Goal: Information Seeking & Learning: Learn about a topic

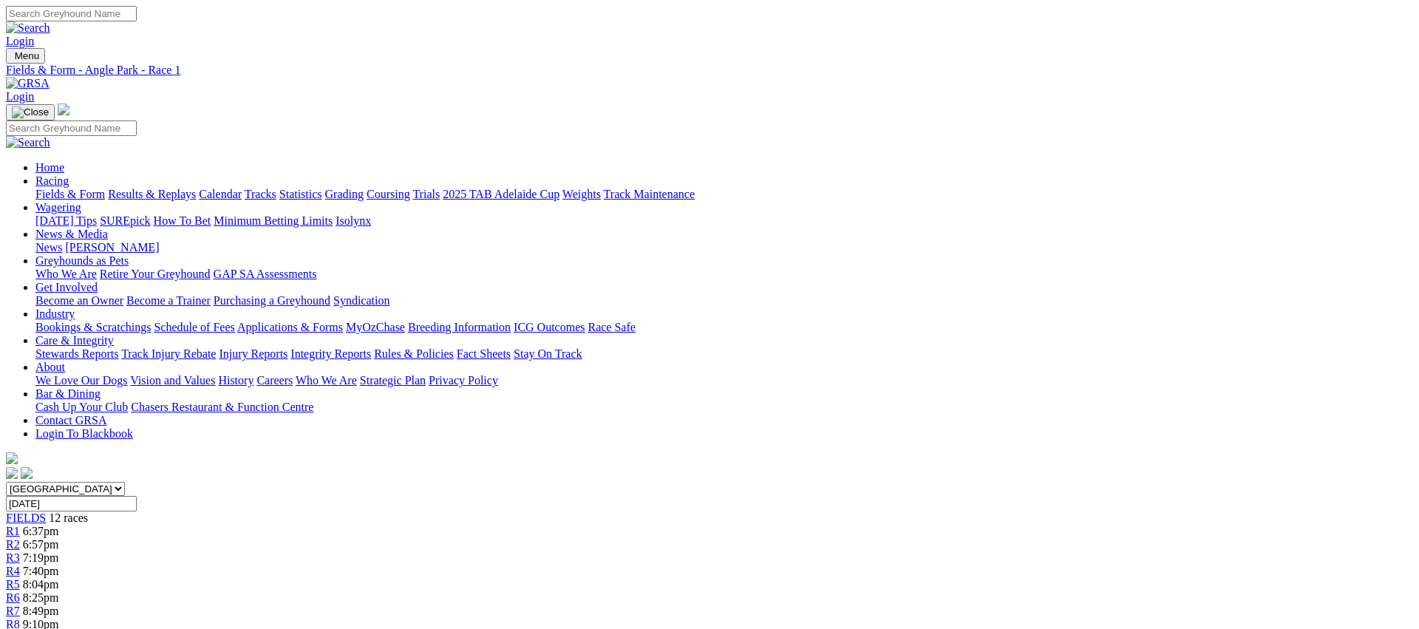
scroll to position [692, 0]
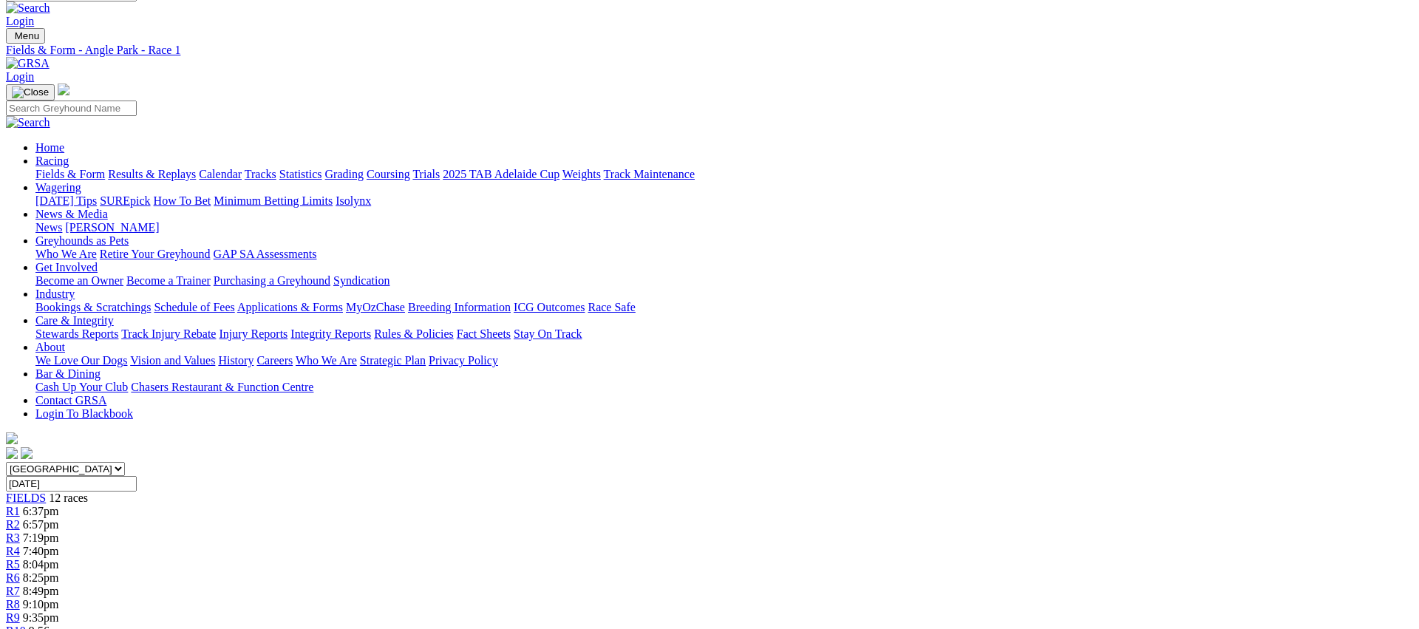
scroll to position [0, 0]
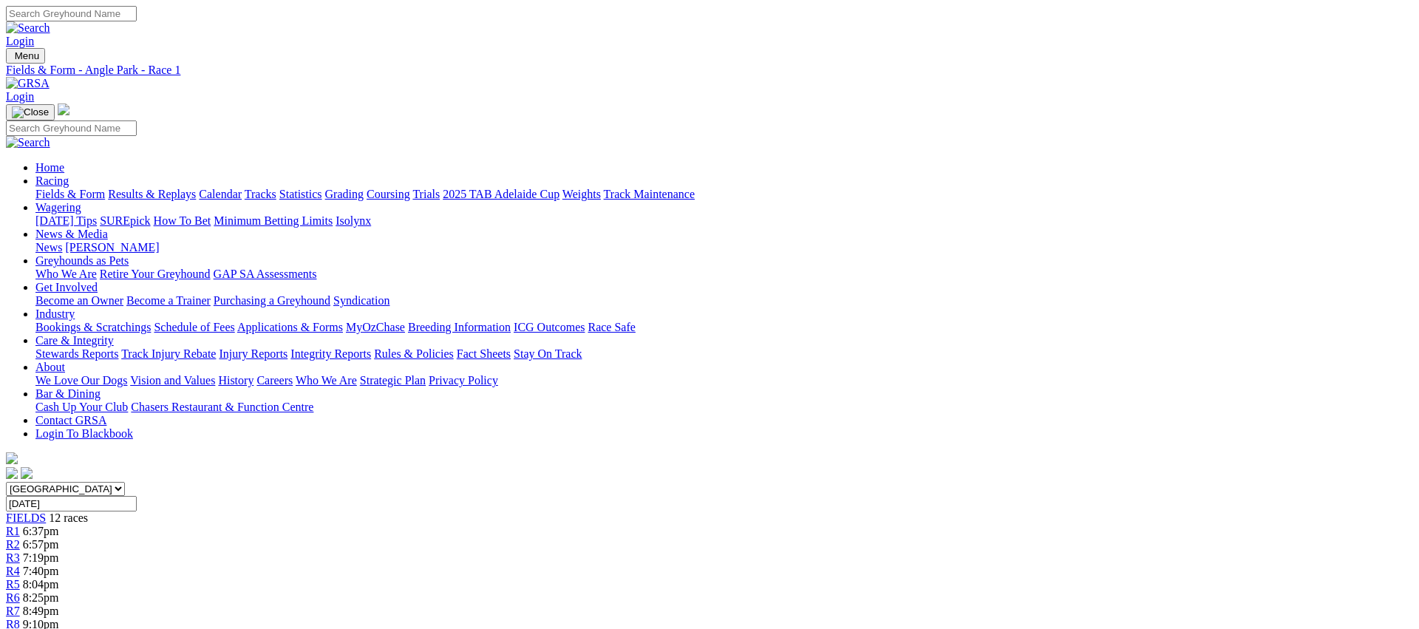
click at [429, 538] on div "R2 6:57pm" at bounding box center [709, 544] width 1407 height 13
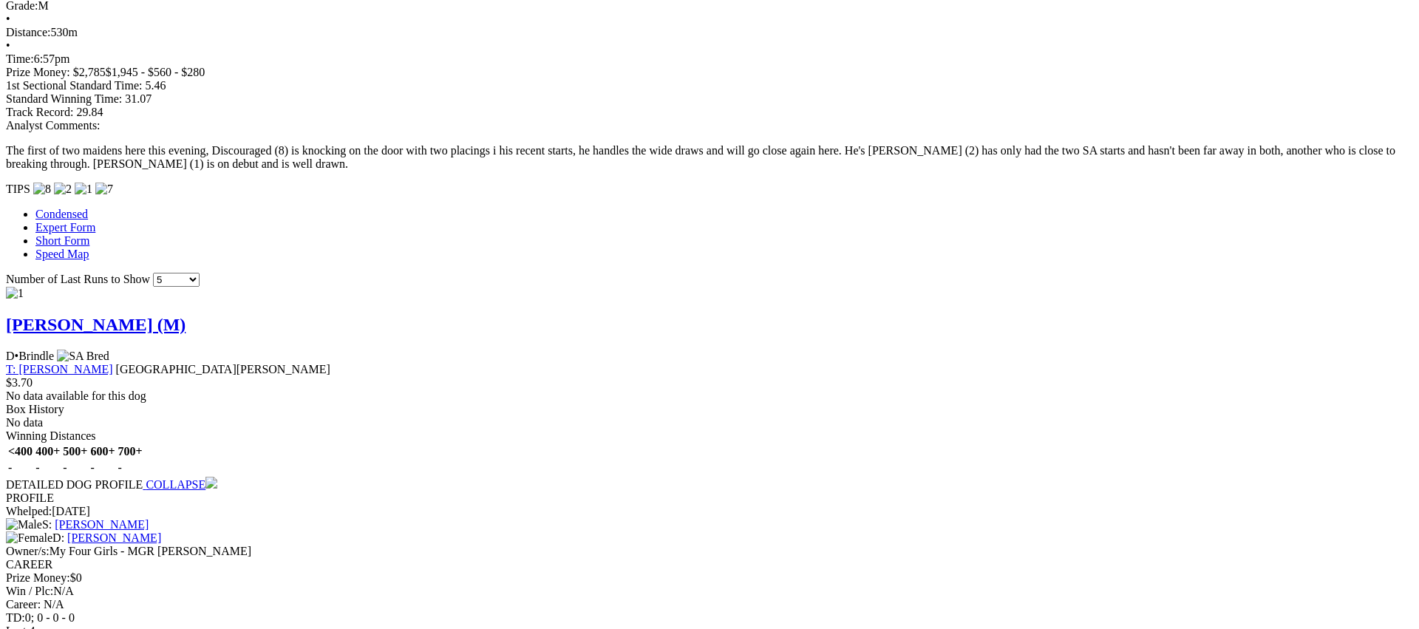
scroll to position [1153, 0]
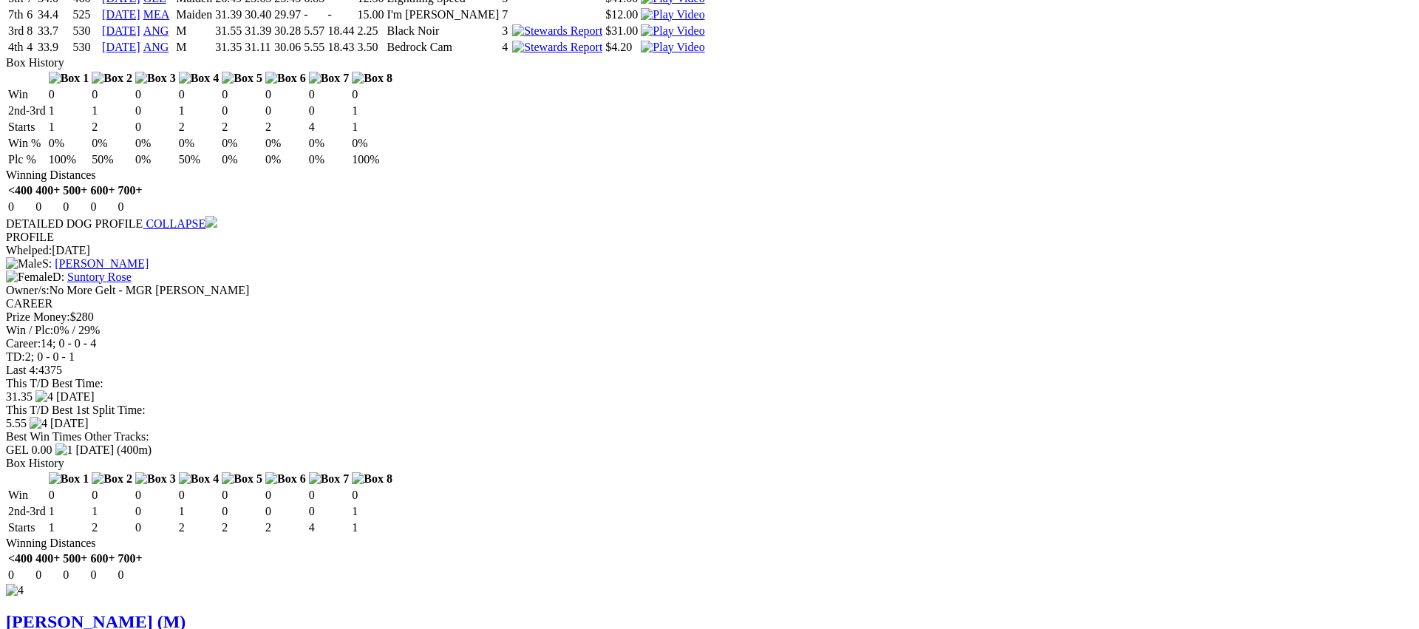
scroll to position [2114, 0]
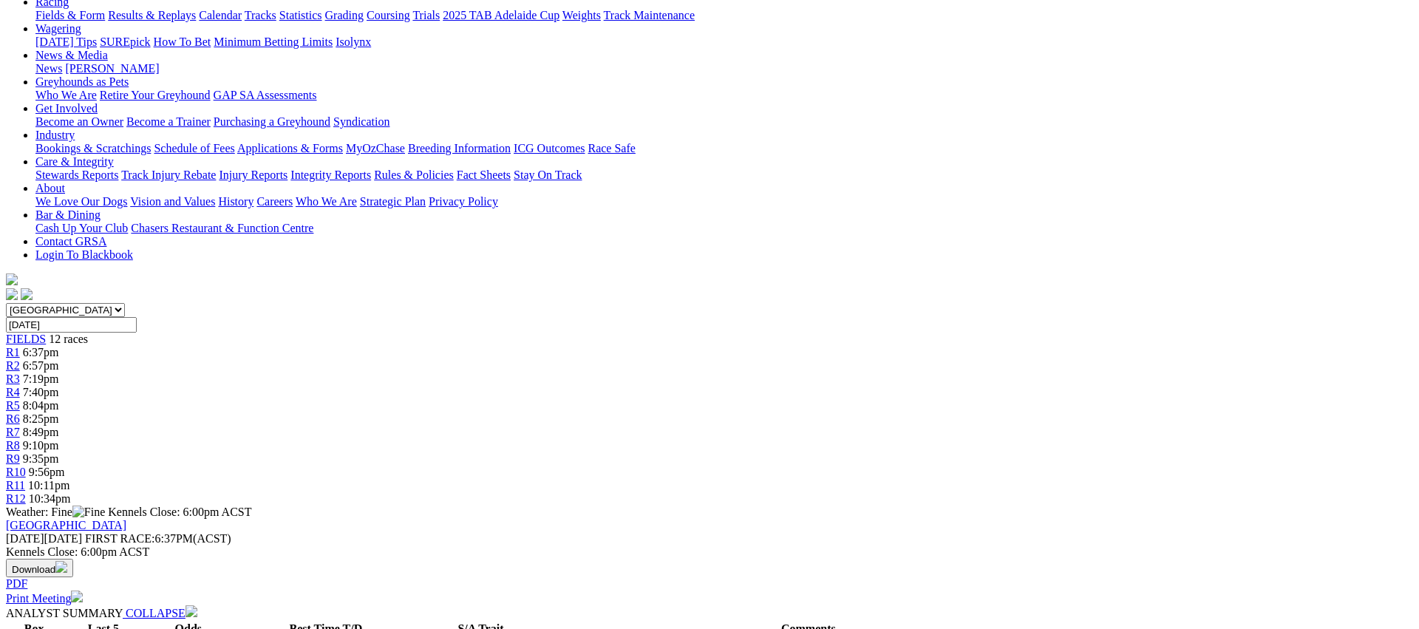
scroll to position [0, 0]
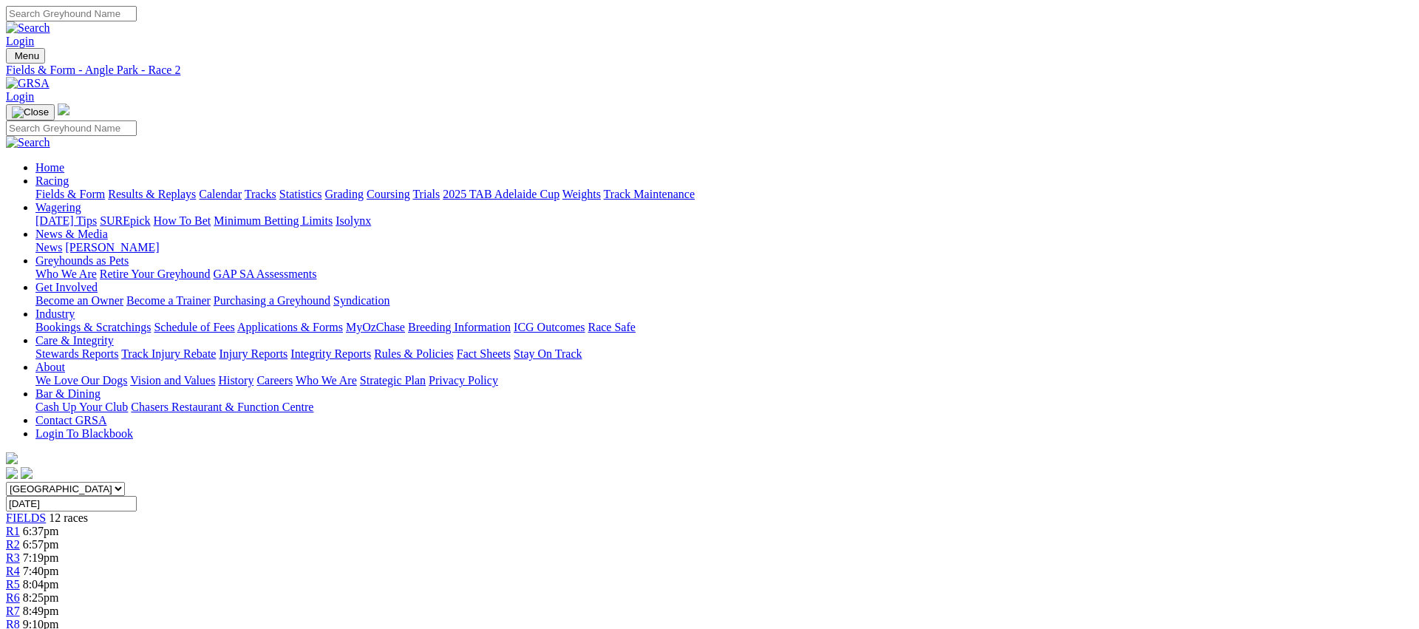
drag, startPoint x: 503, startPoint y: 232, endPoint x: 506, endPoint y: 246, distance: 14.3
click at [504, 551] on div "R3 7:19pm" at bounding box center [709, 557] width 1407 height 13
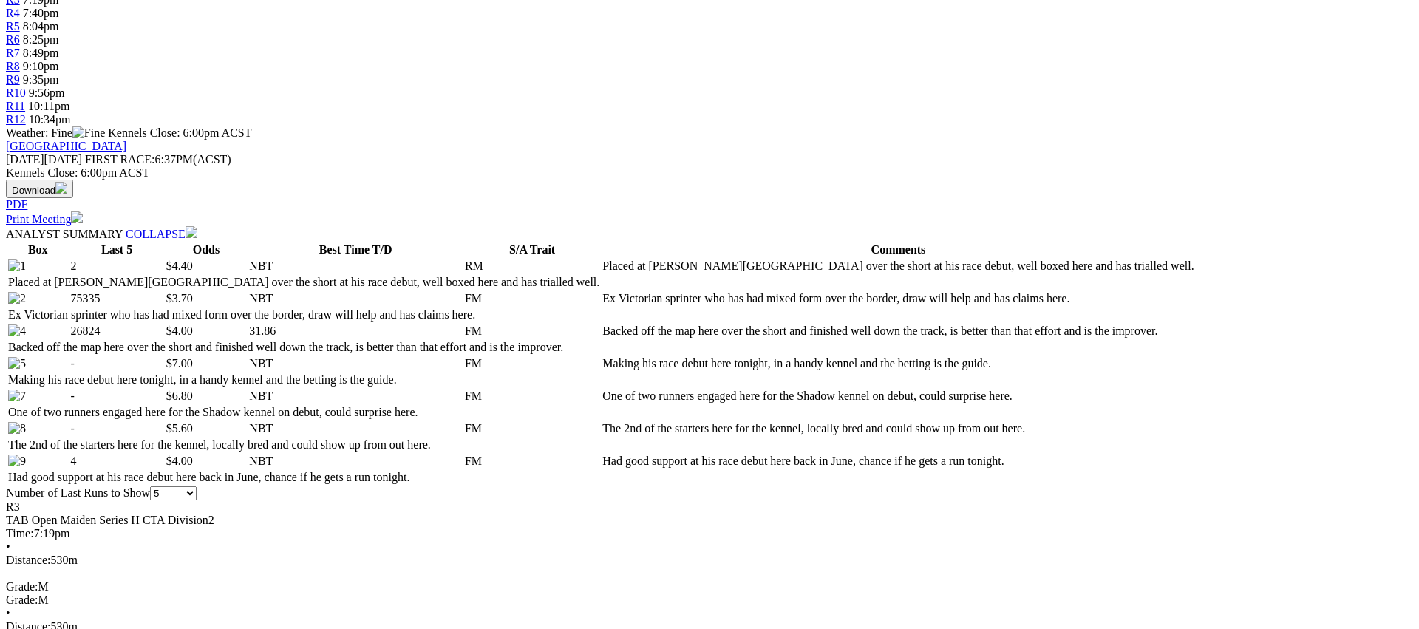
scroll to position [559, 0]
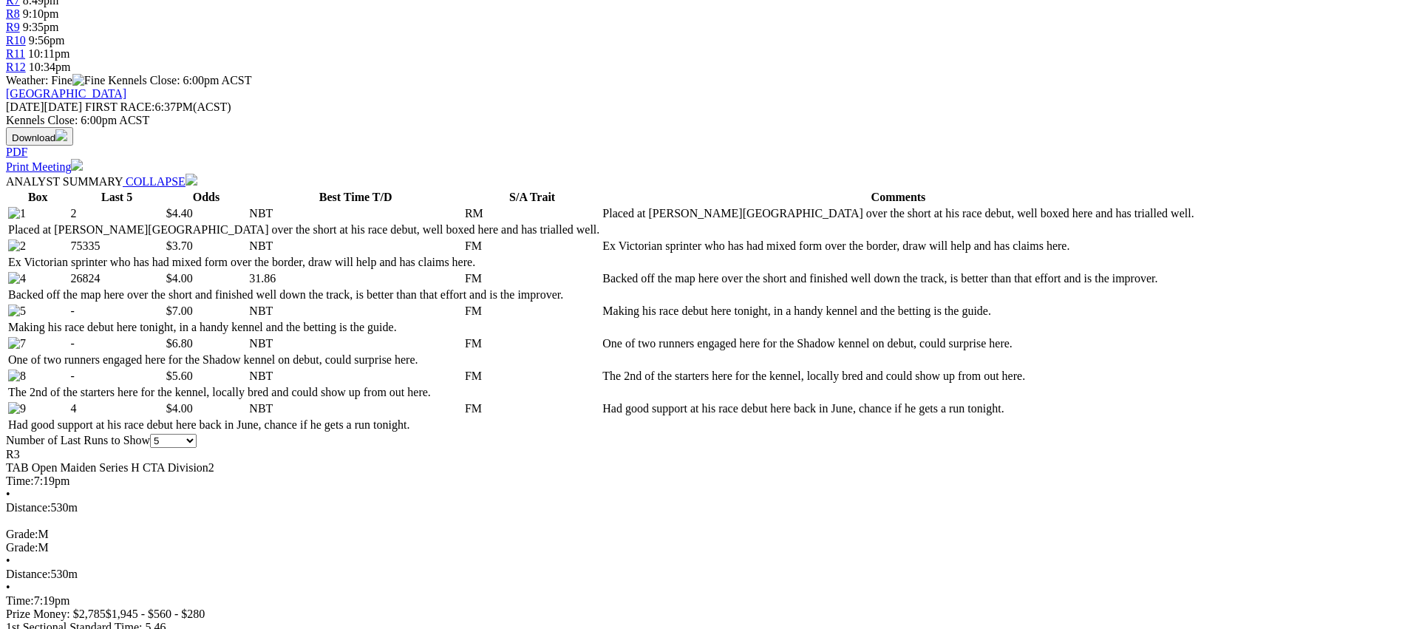
scroll to position [616, 0]
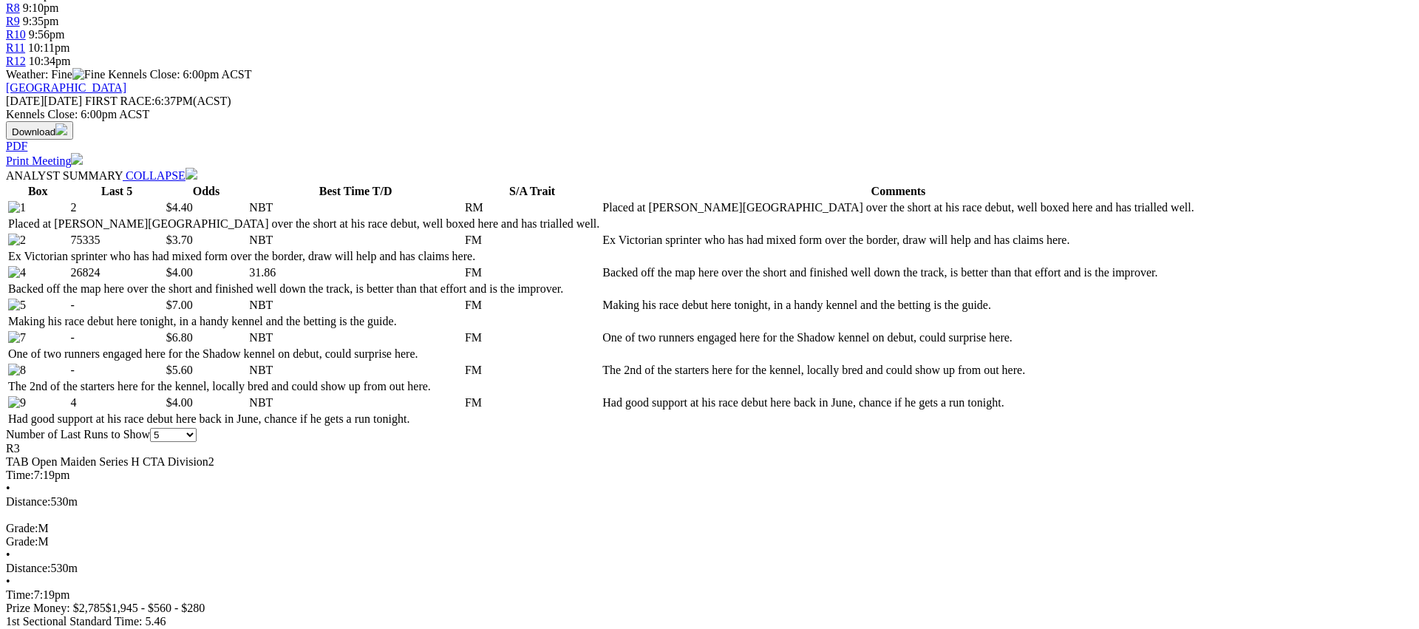
drag, startPoint x: 1182, startPoint y: 360, endPoint x: 1155, endPoint y: 358, distance: 26.6
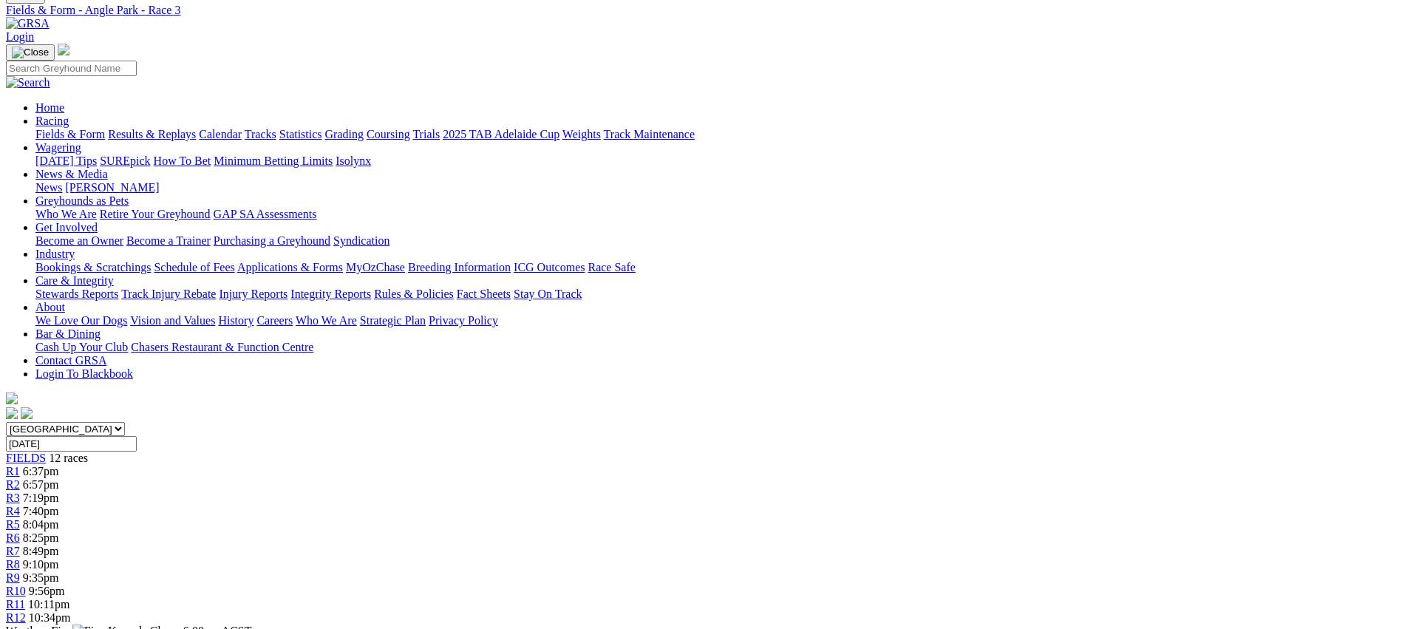
scroll to position [0, 0]
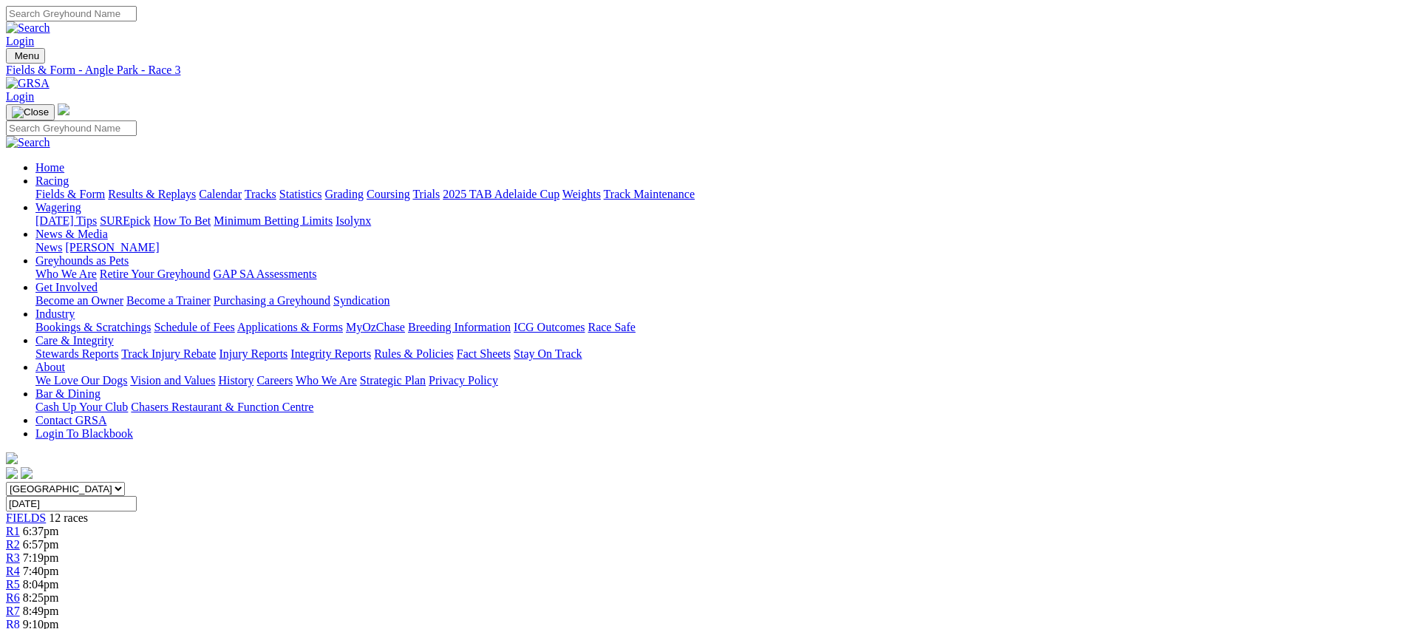
click at [59, 565] on span "7:40pm" at bounding box center [41, 571] width 36 height 13
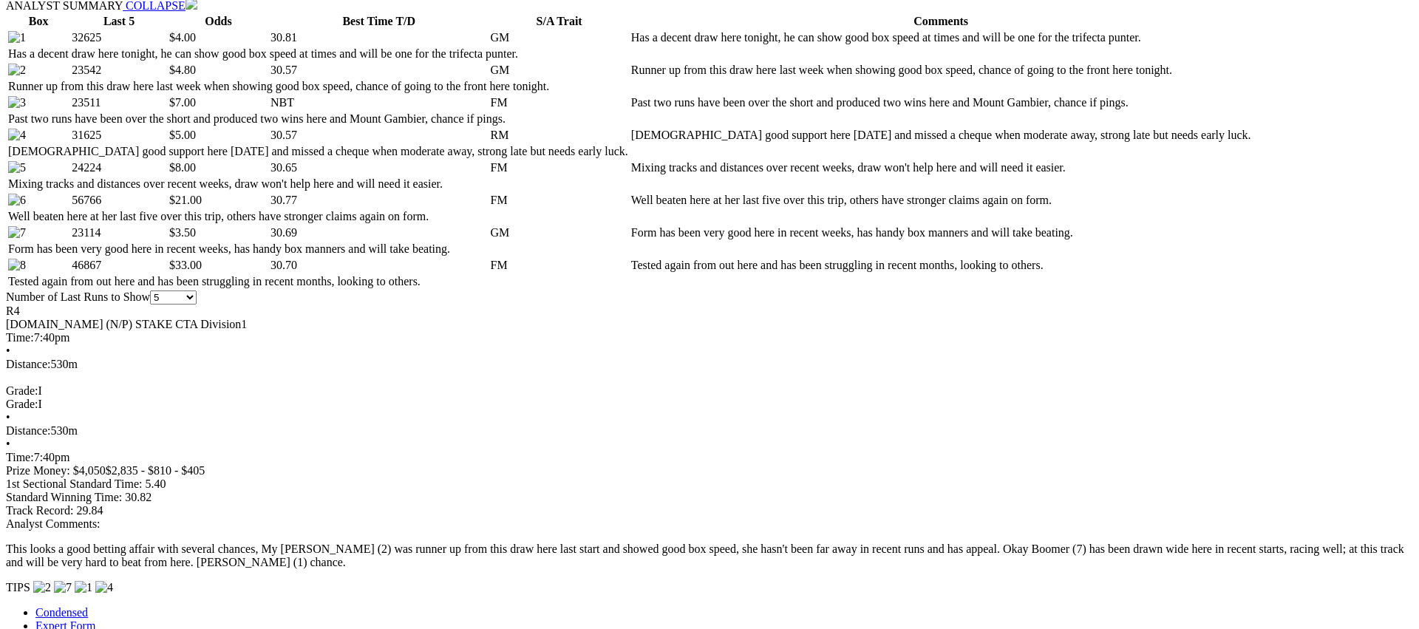
scroll to position [789, 0]
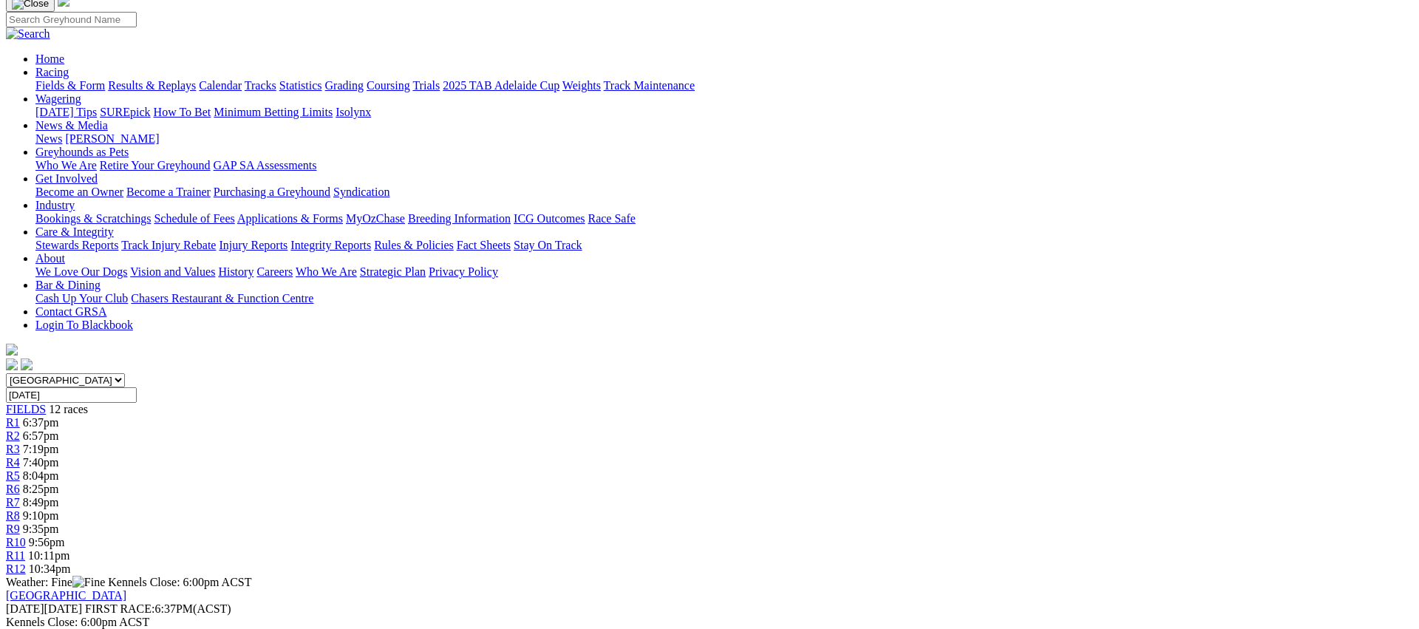
scroll to position [0, 0]
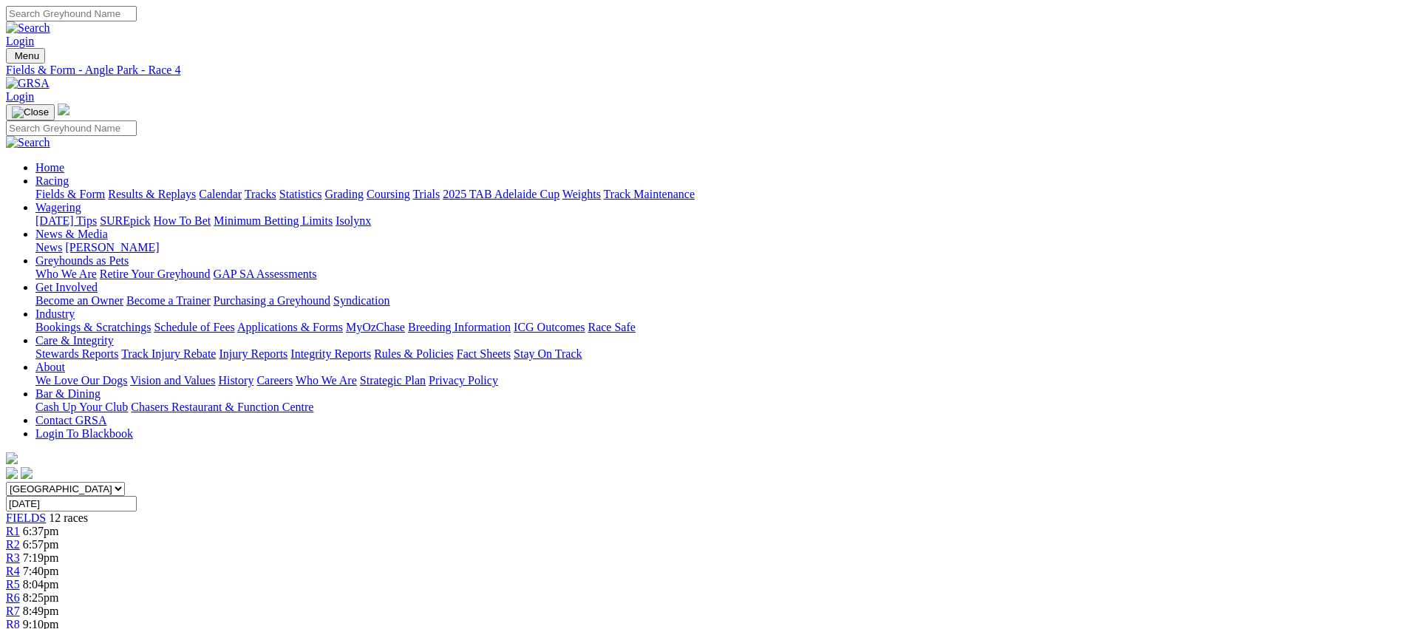
click at [20, 578] on link "R5" at bounding box center [13, 584] width 14 height 13
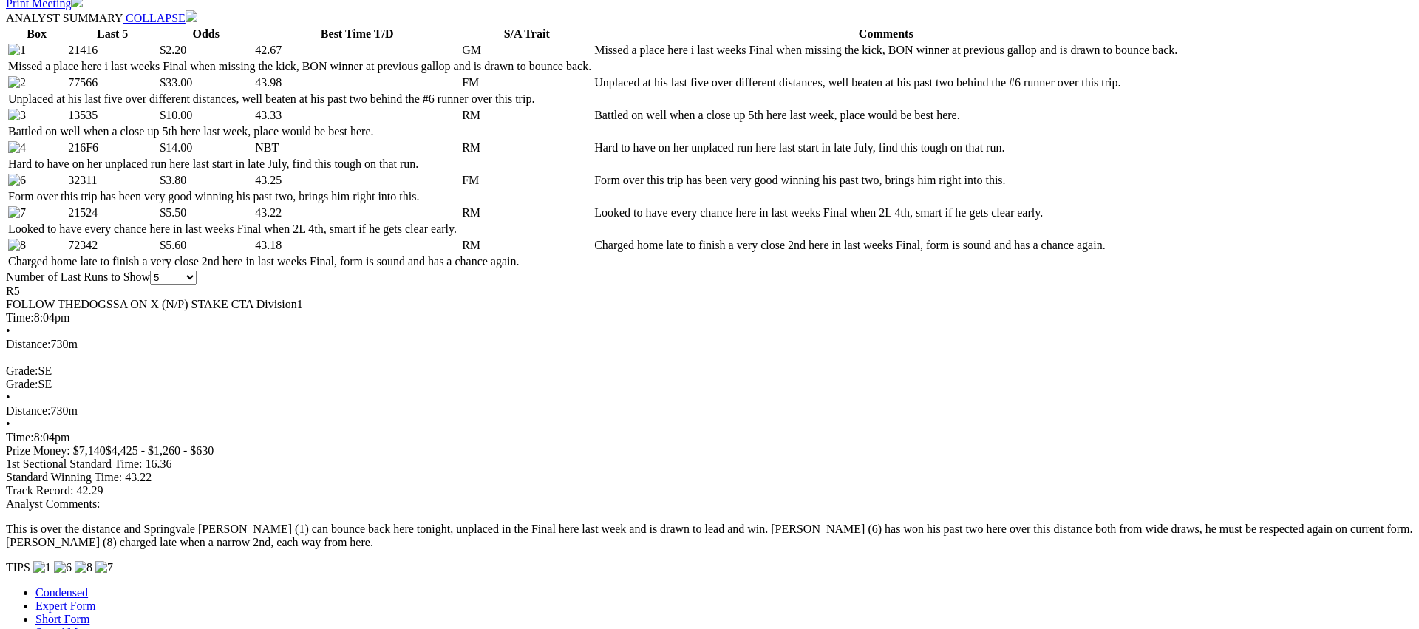
scroll to position [777, 0]
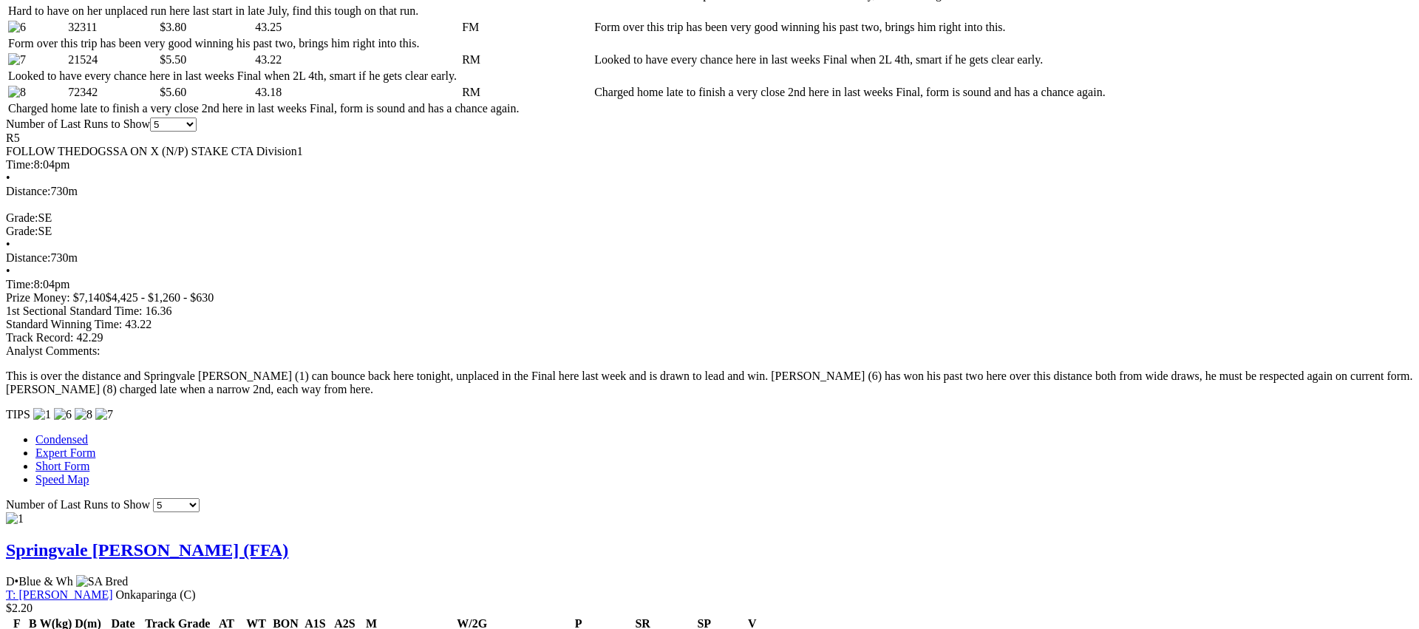
scroll to position [0, 0]
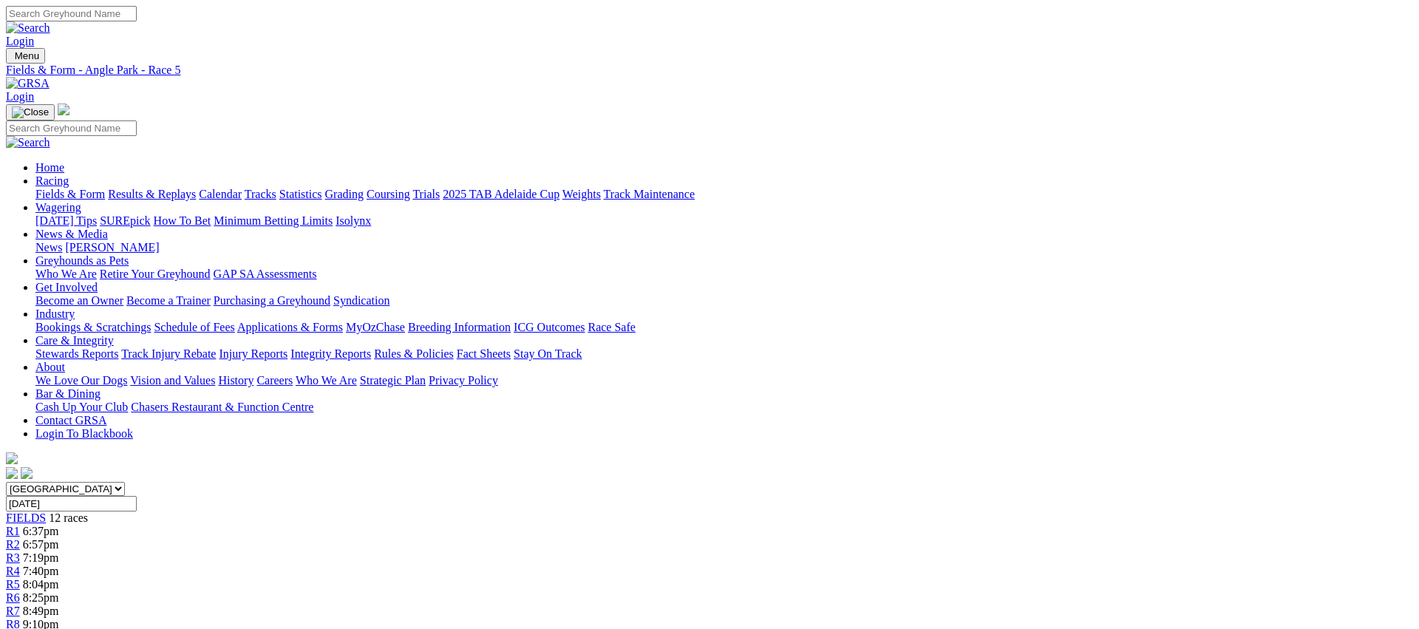
click at [20, 591] on span "R6" at bounding box center [13, 597] width 14 height 13
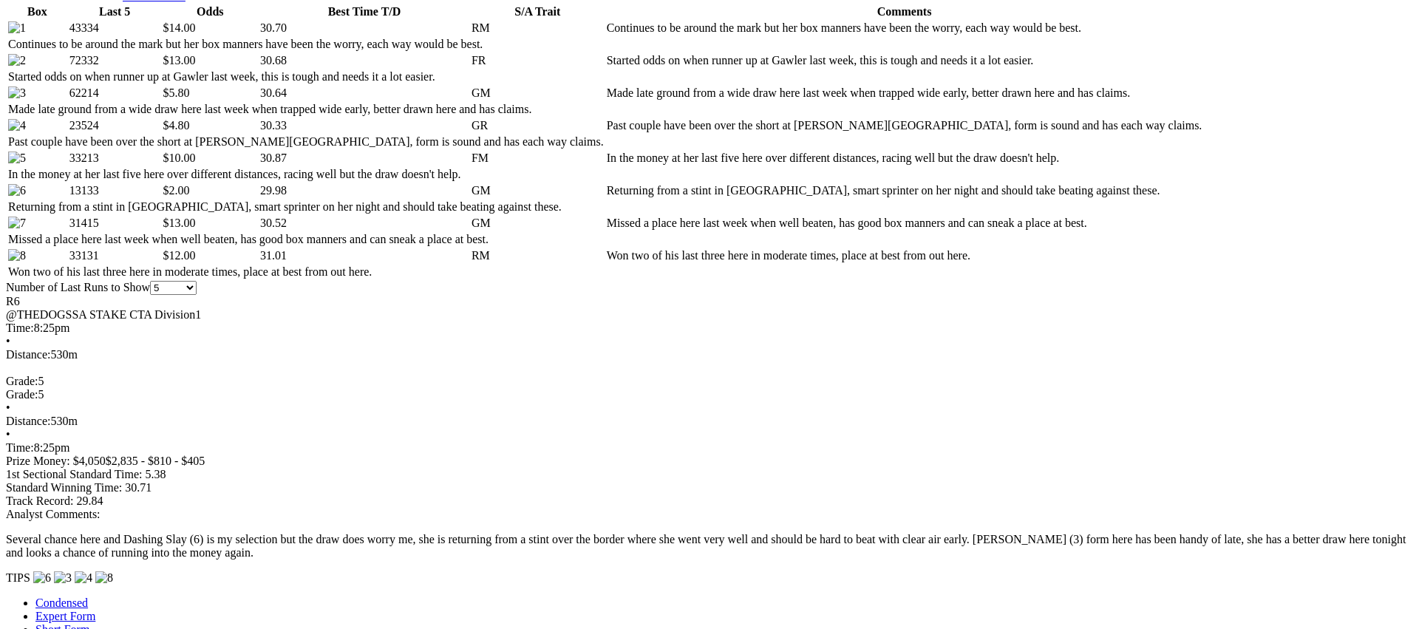
scroll to position [794, 0]
drag, startPoint x: 1182, startPoint y: 424, endPoint x: 1174, endPoint y: 422, distance: 7.7
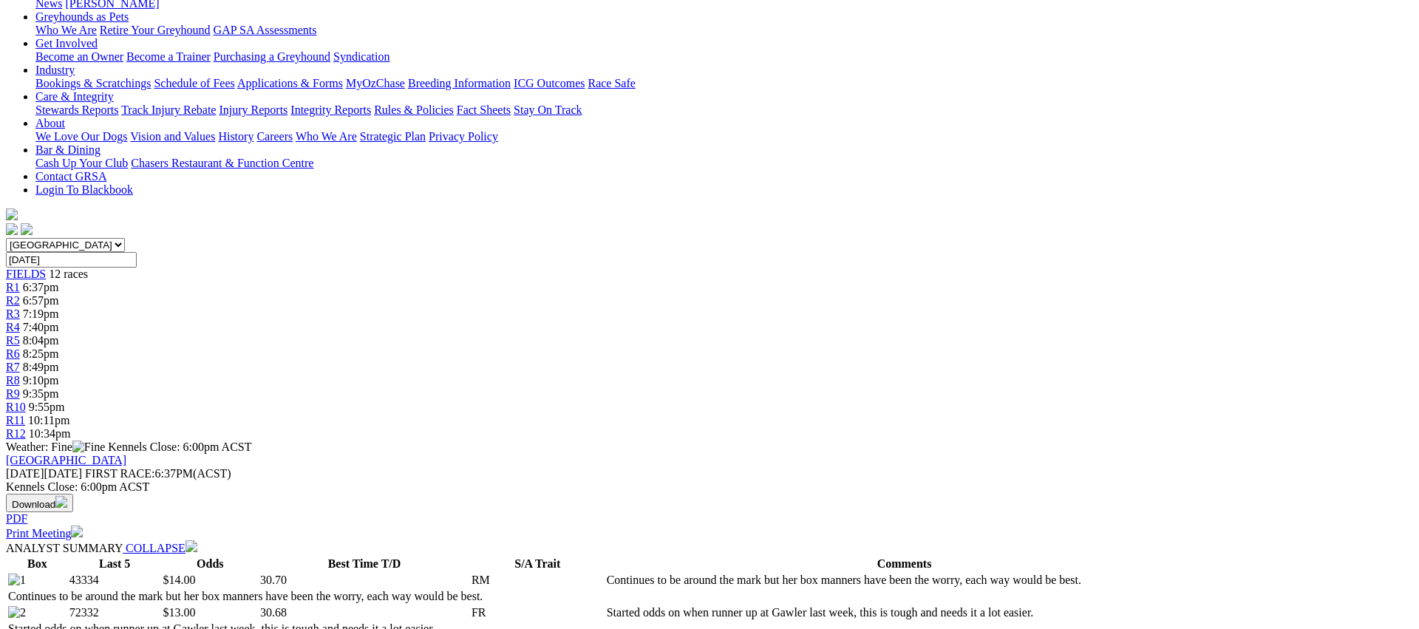
scroll to position [0, 0]
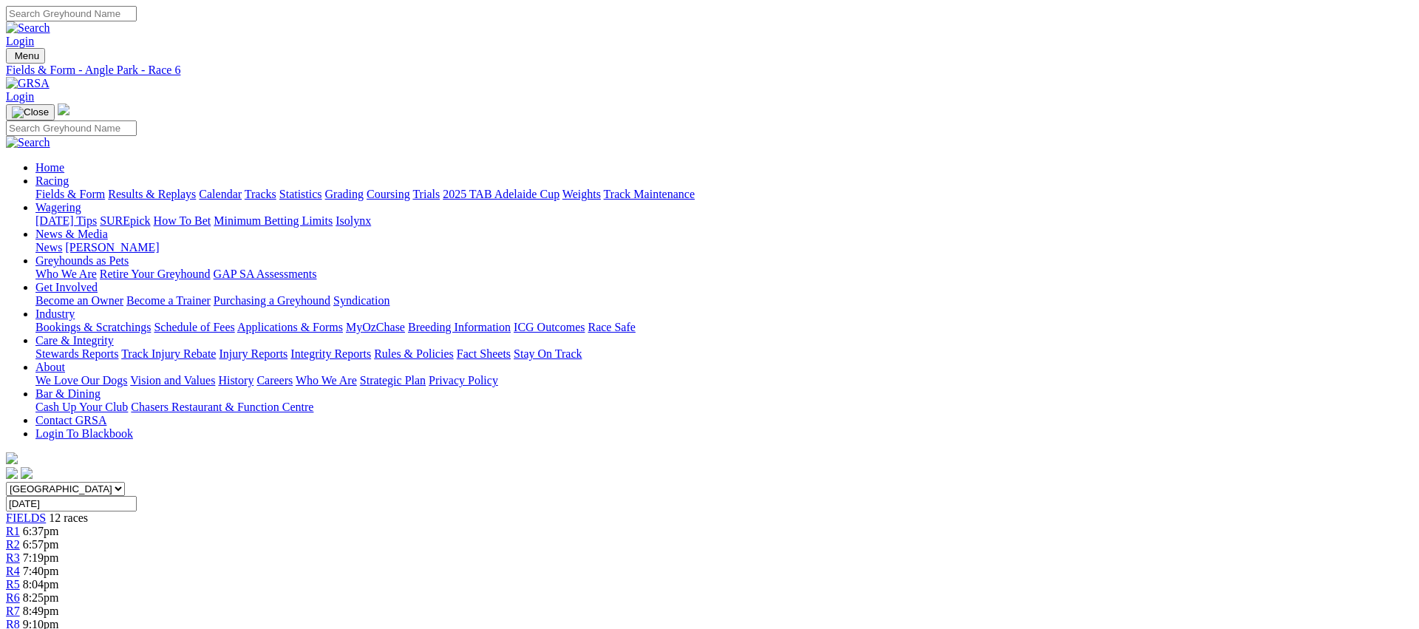
click at [20, 604] on span "R7" at bounding box center [13, 610] width 14 height 13
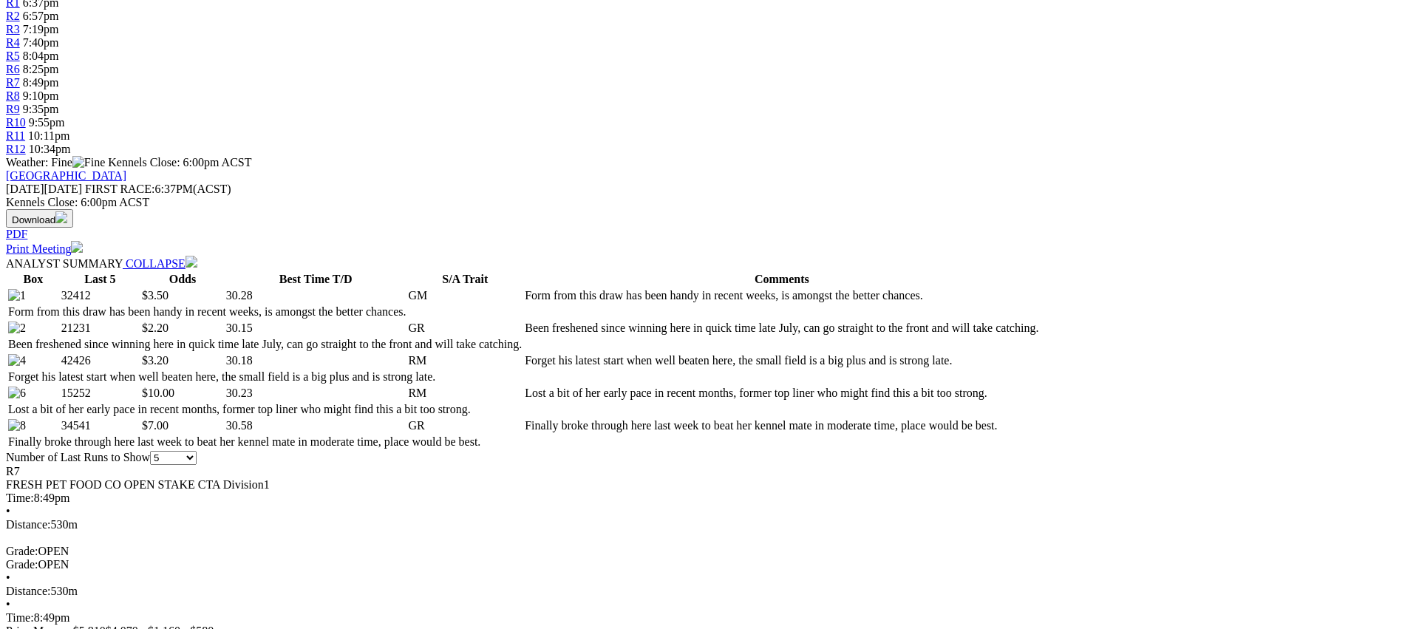
scroll to position [571, 0]
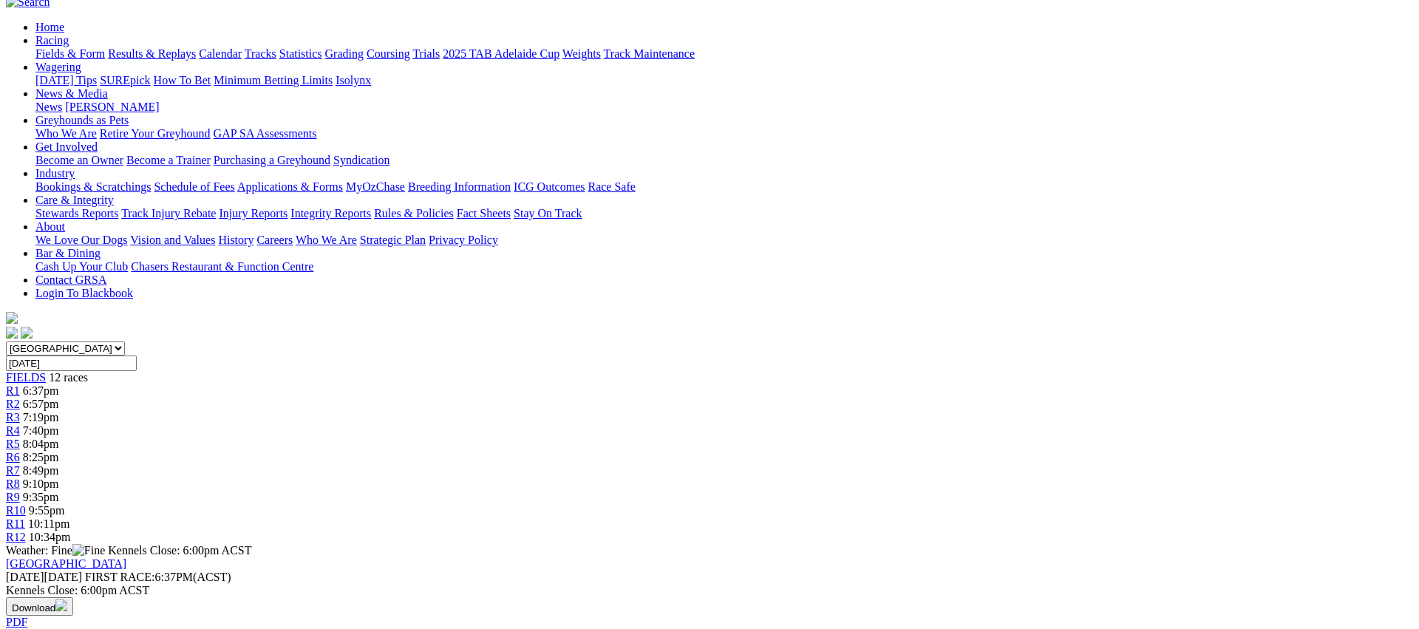
scroll to position [0, 0]
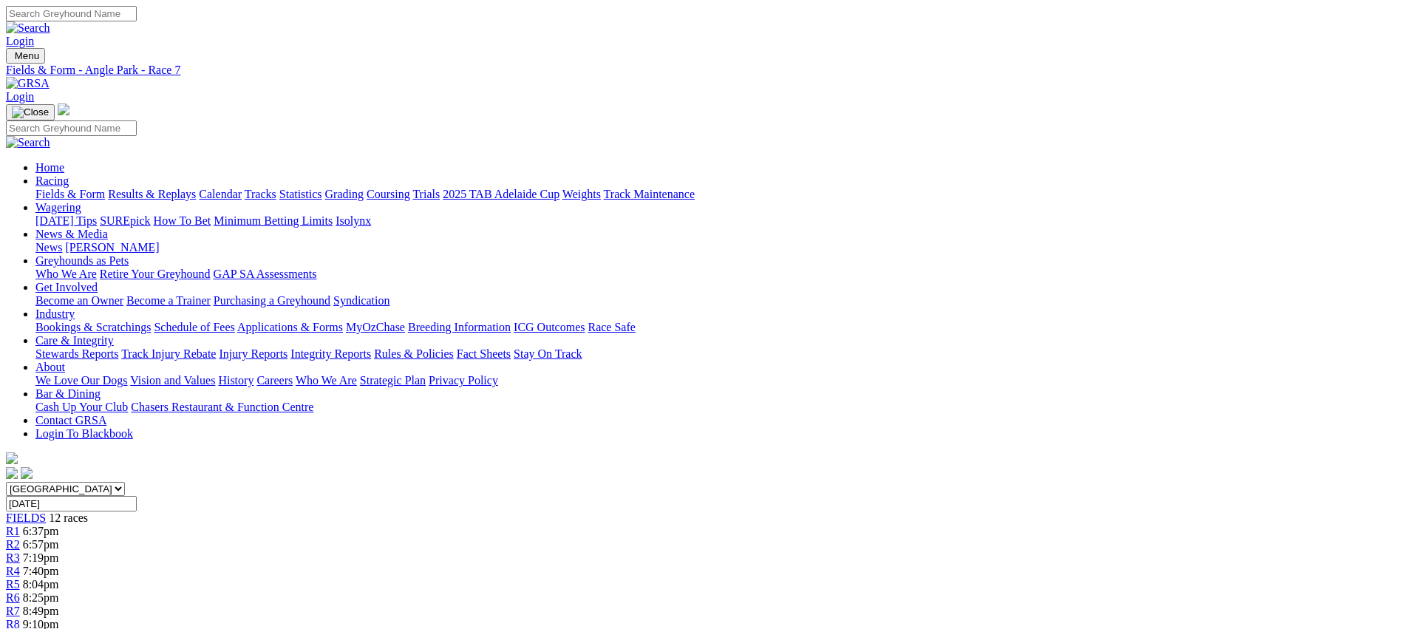
click at [859, 618] on div "R8 9:10pm" at bounding box center [709, 624] width 1407 height 13
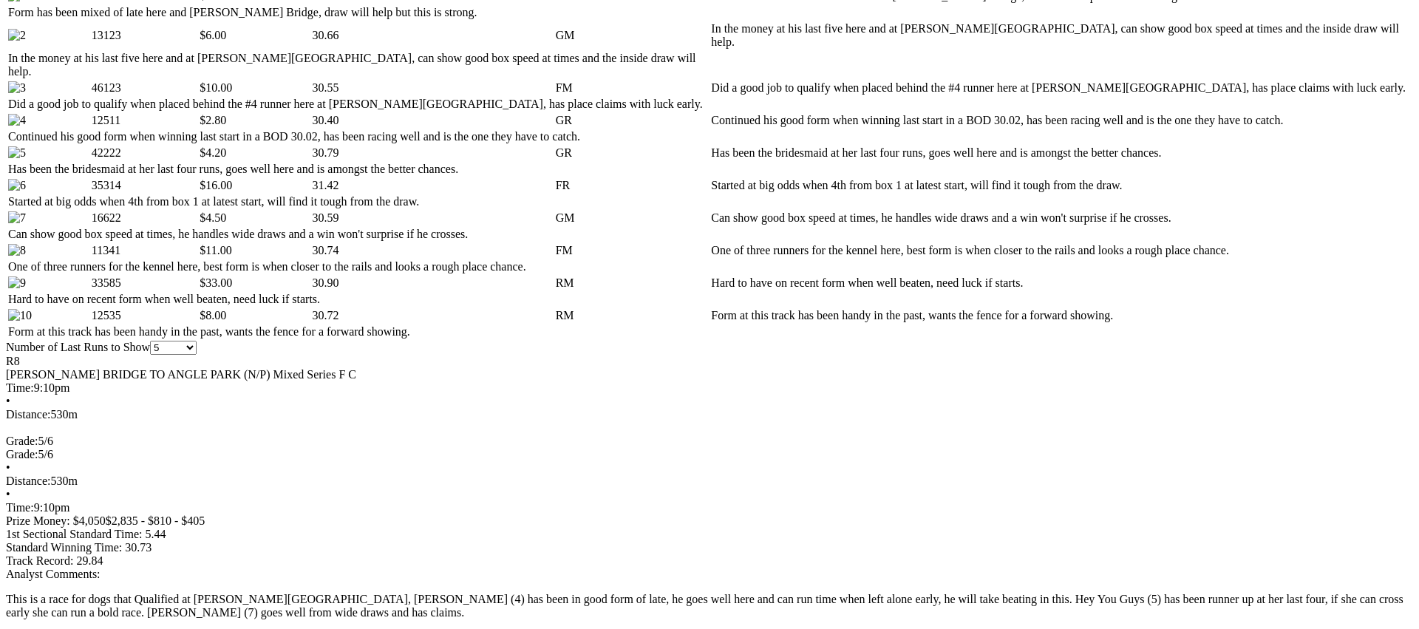
scroll to position [829, 0]
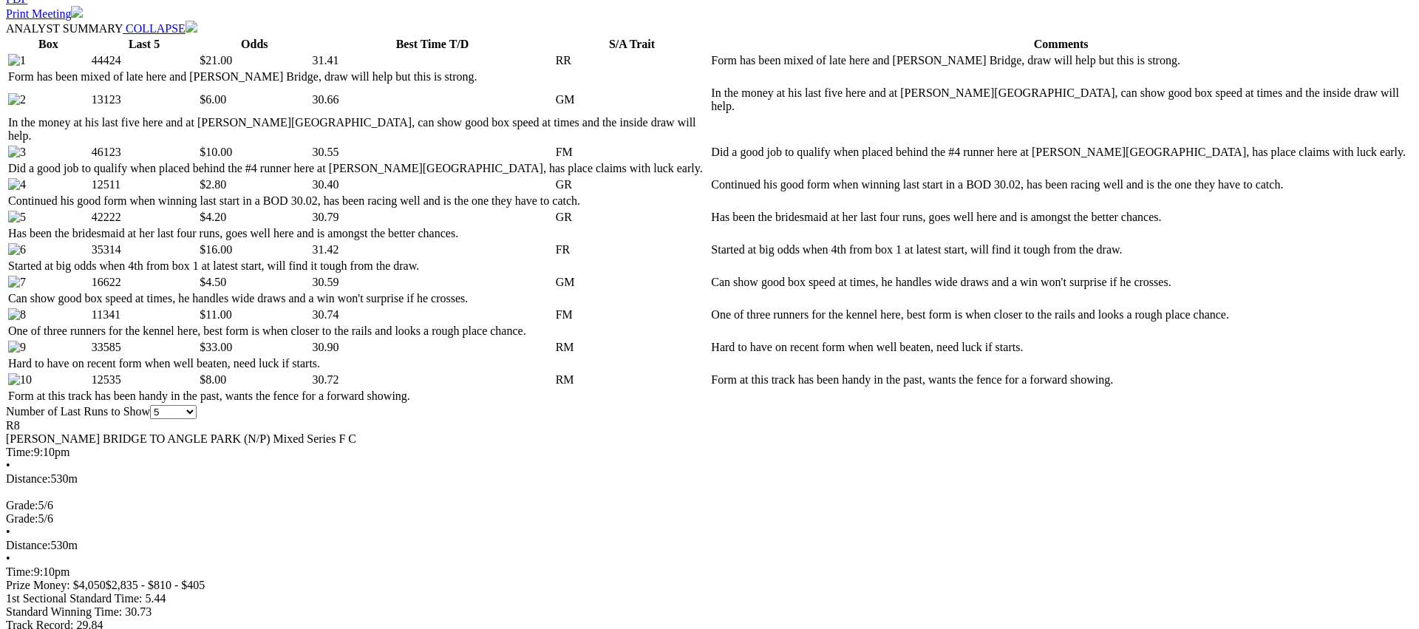
scroll to position [0, 0]
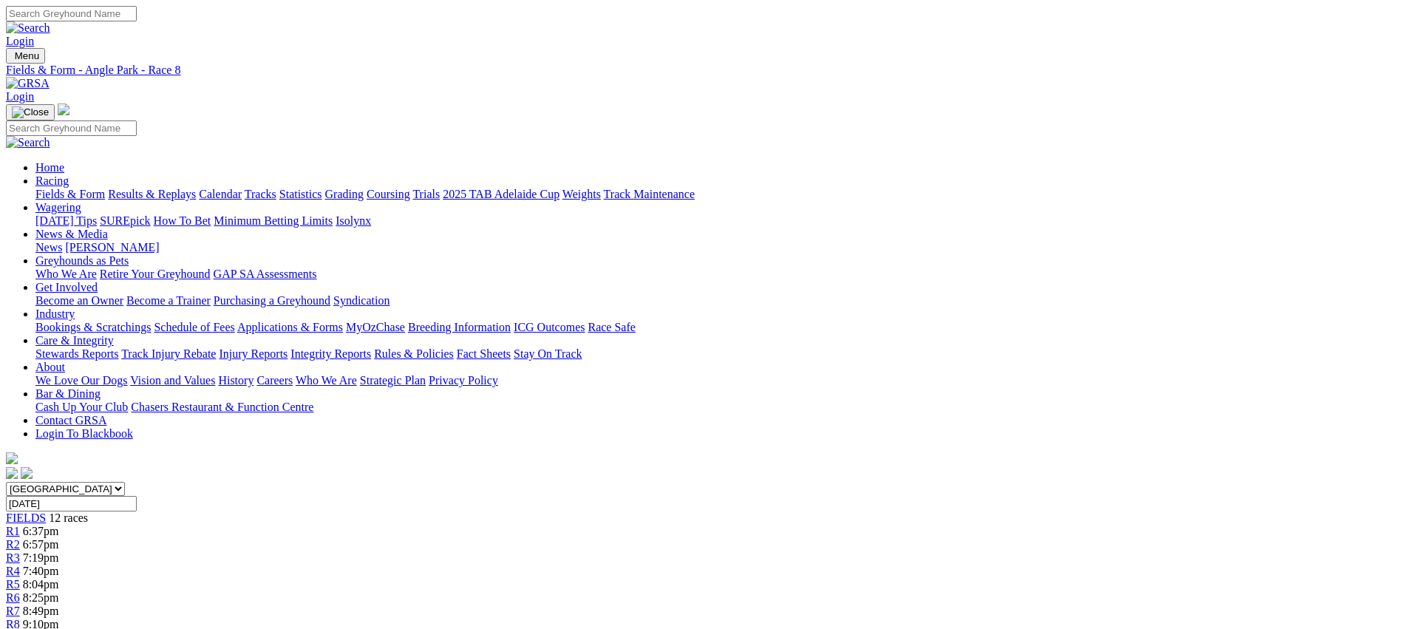
click at [59, 628] on span "9:35pm" at bounding box center [41, 637] width 36 height 13
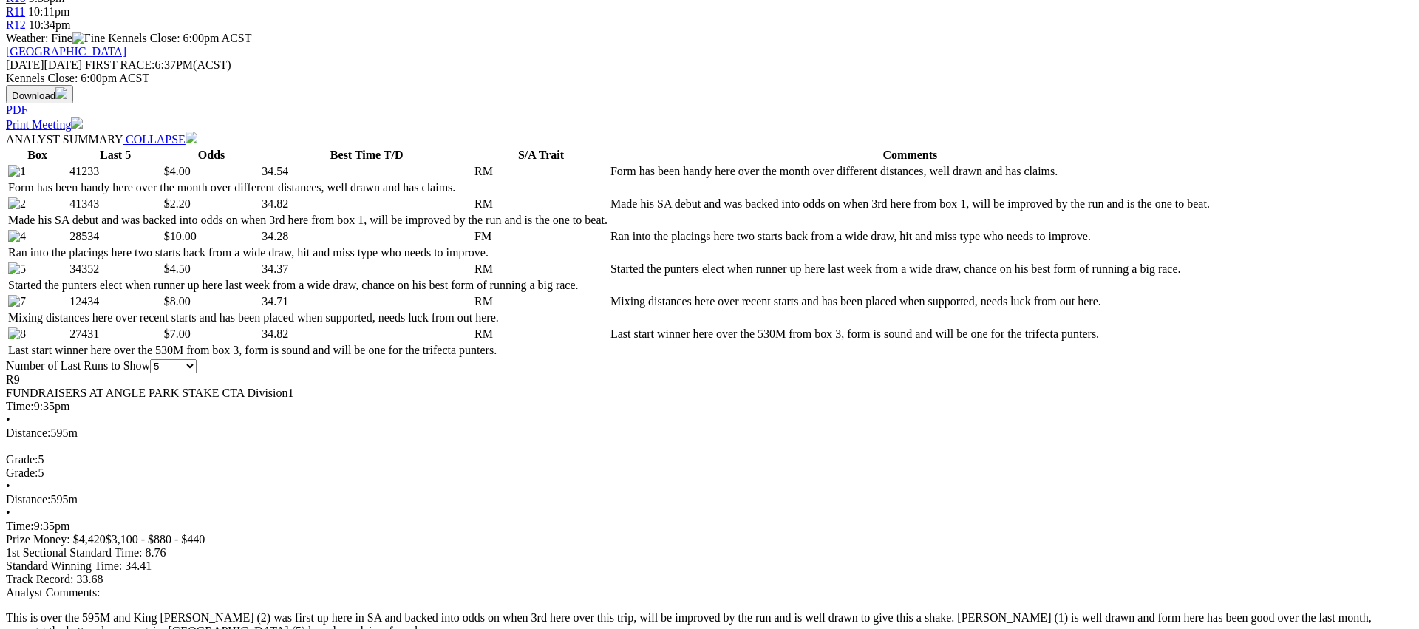
scroll to position [666, 0]
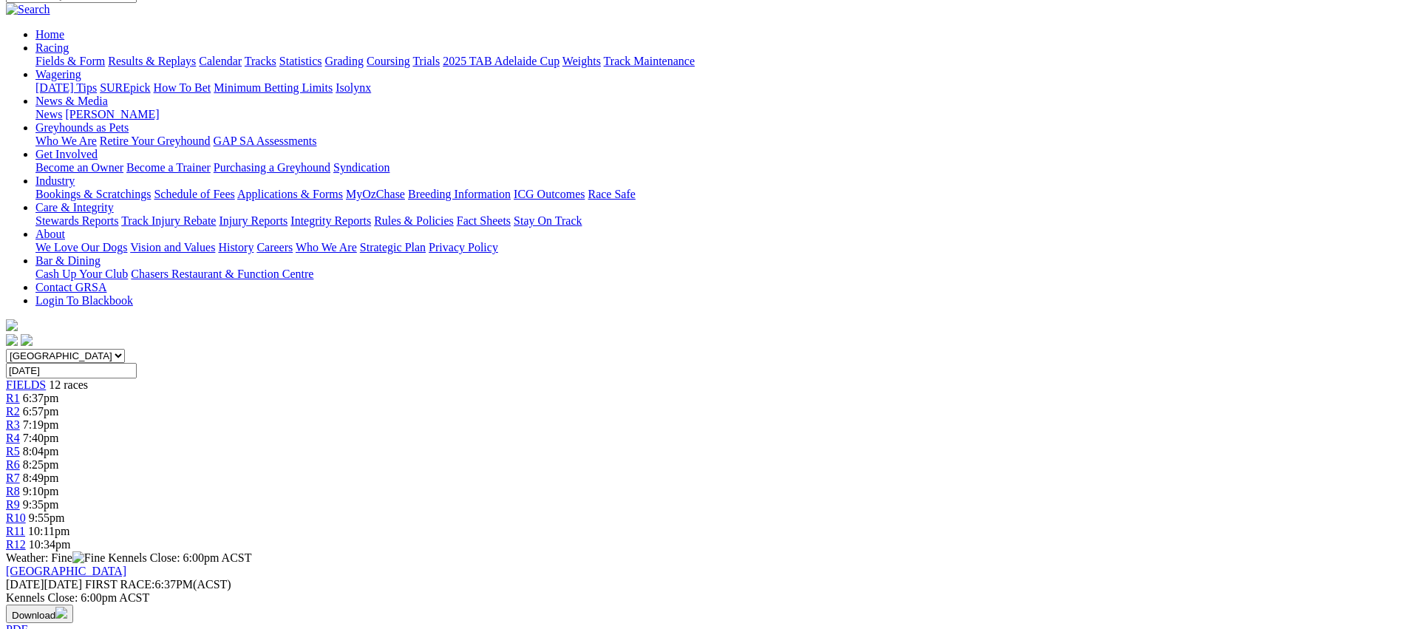
scroll to position [0, 0]
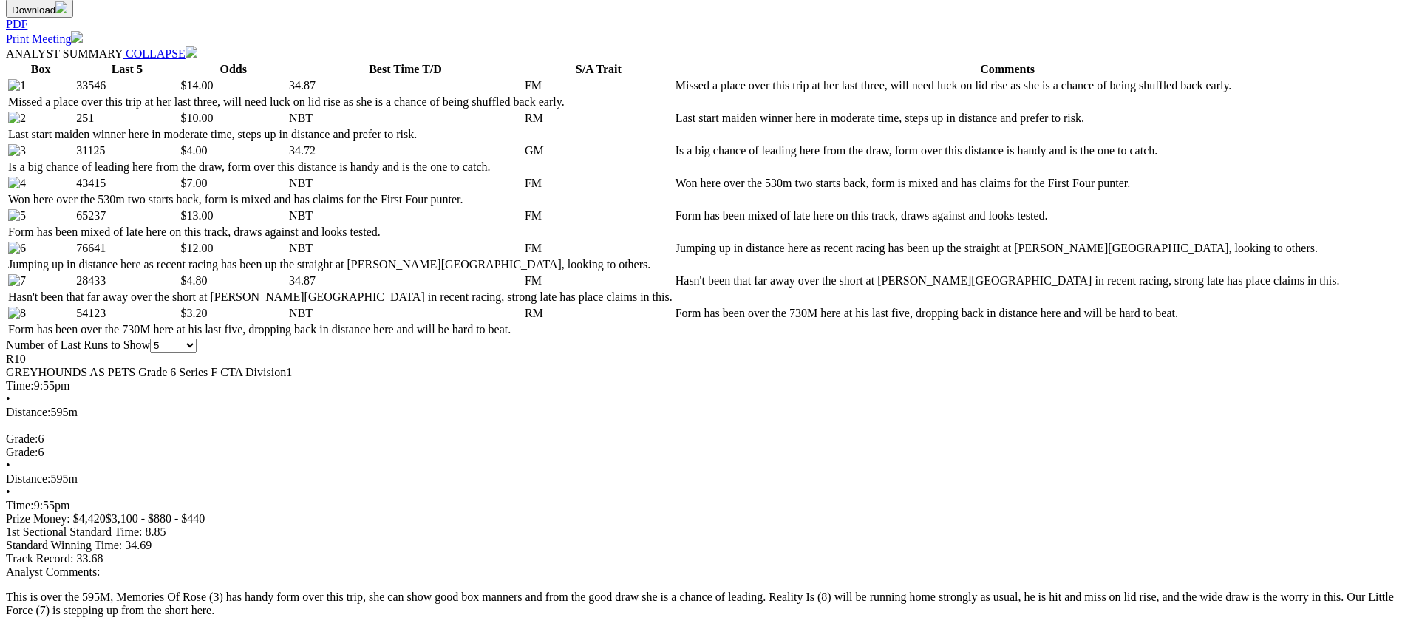
scroll to position [757, 0]
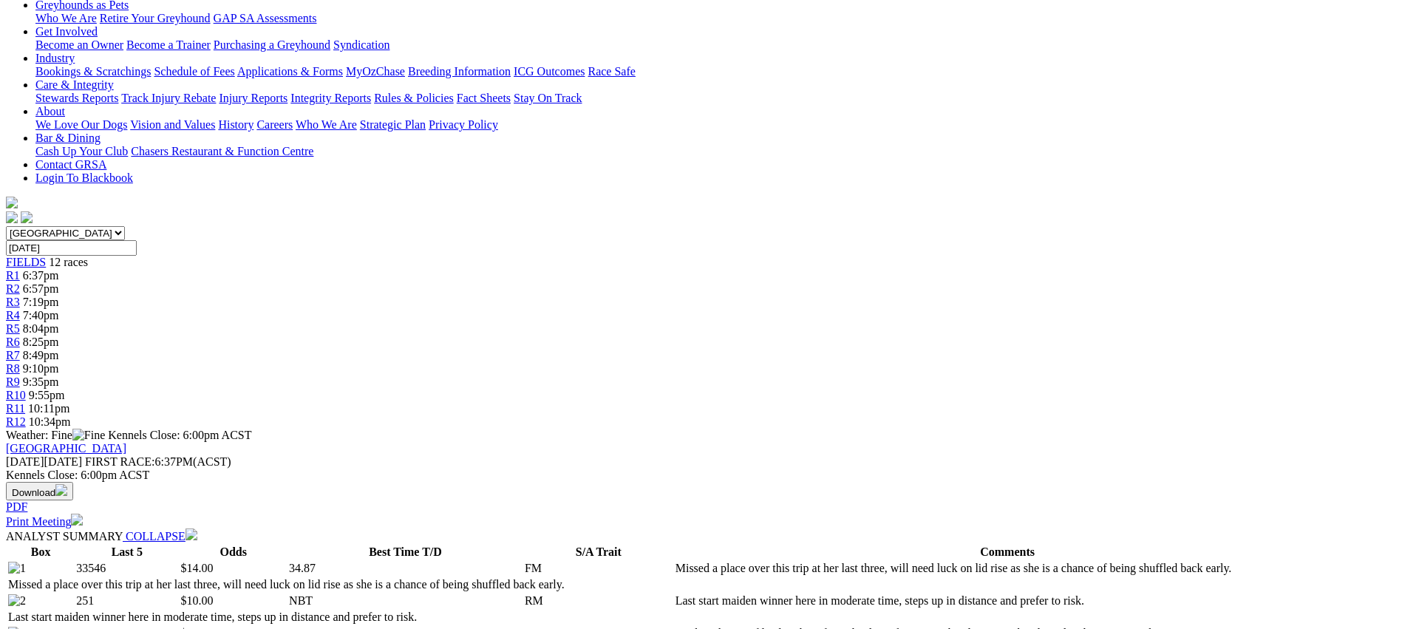
scroll to position [0, 0]
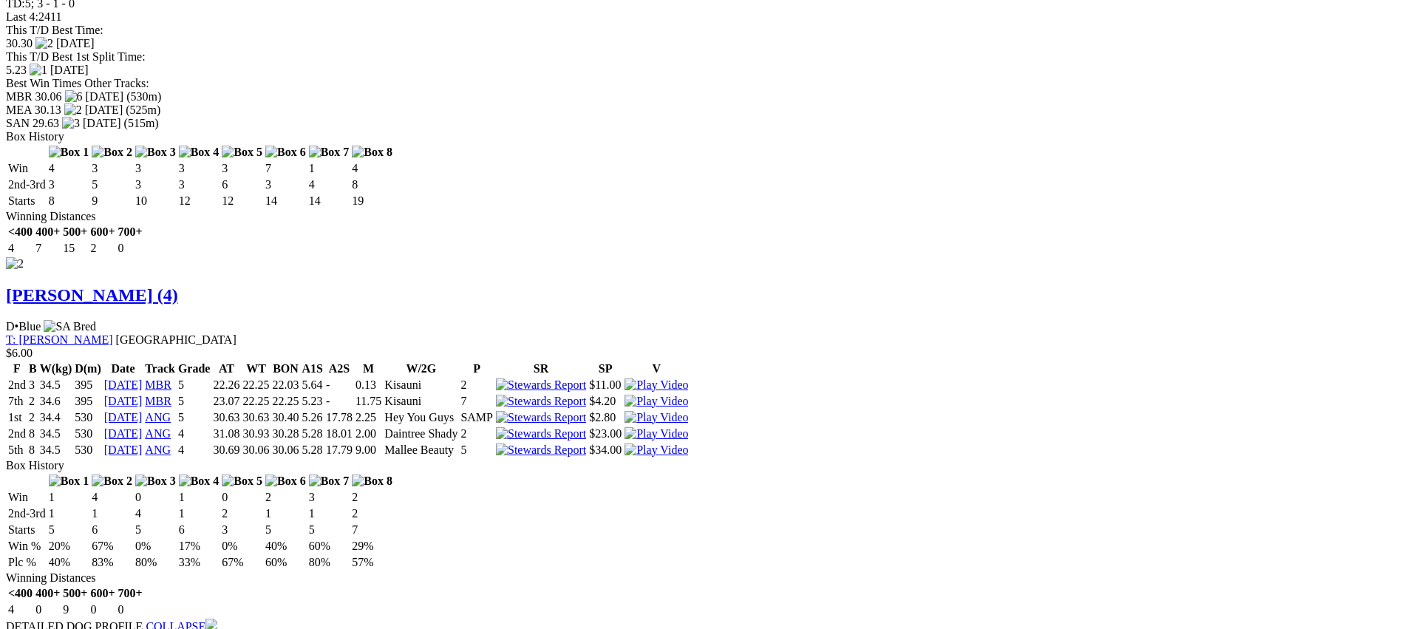
scroll to position [1863, 0]
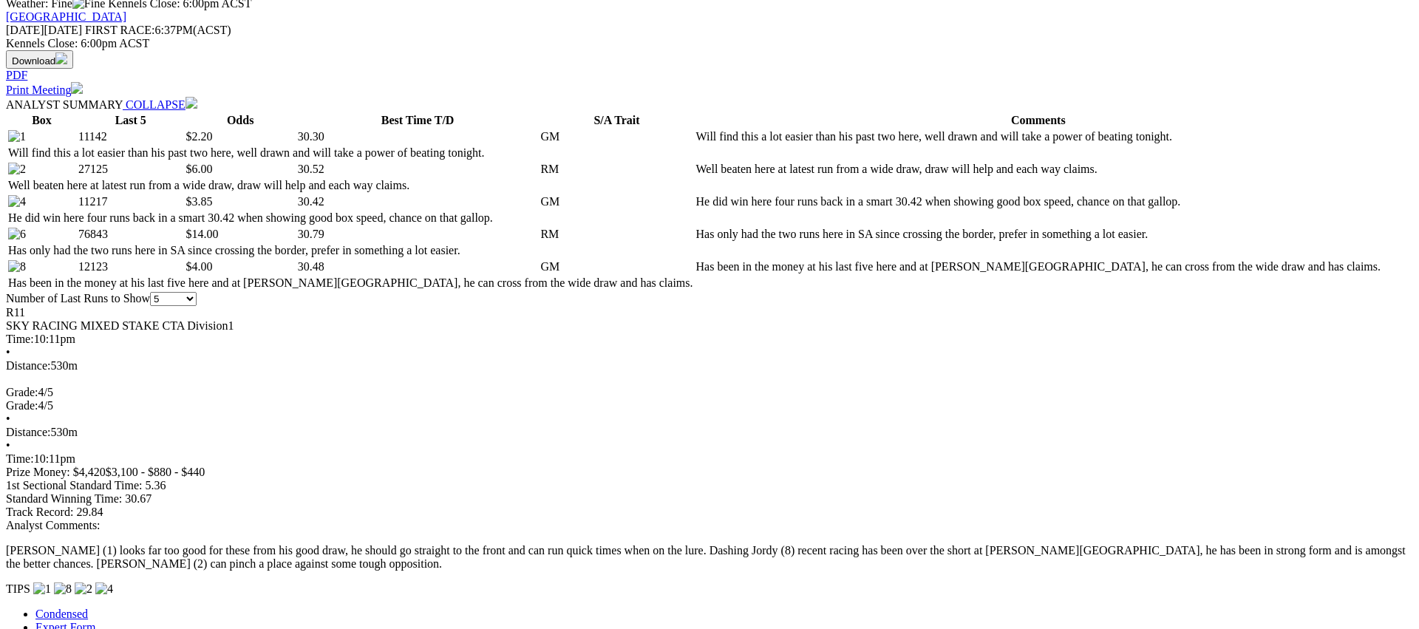
scroll to position [688, 0]
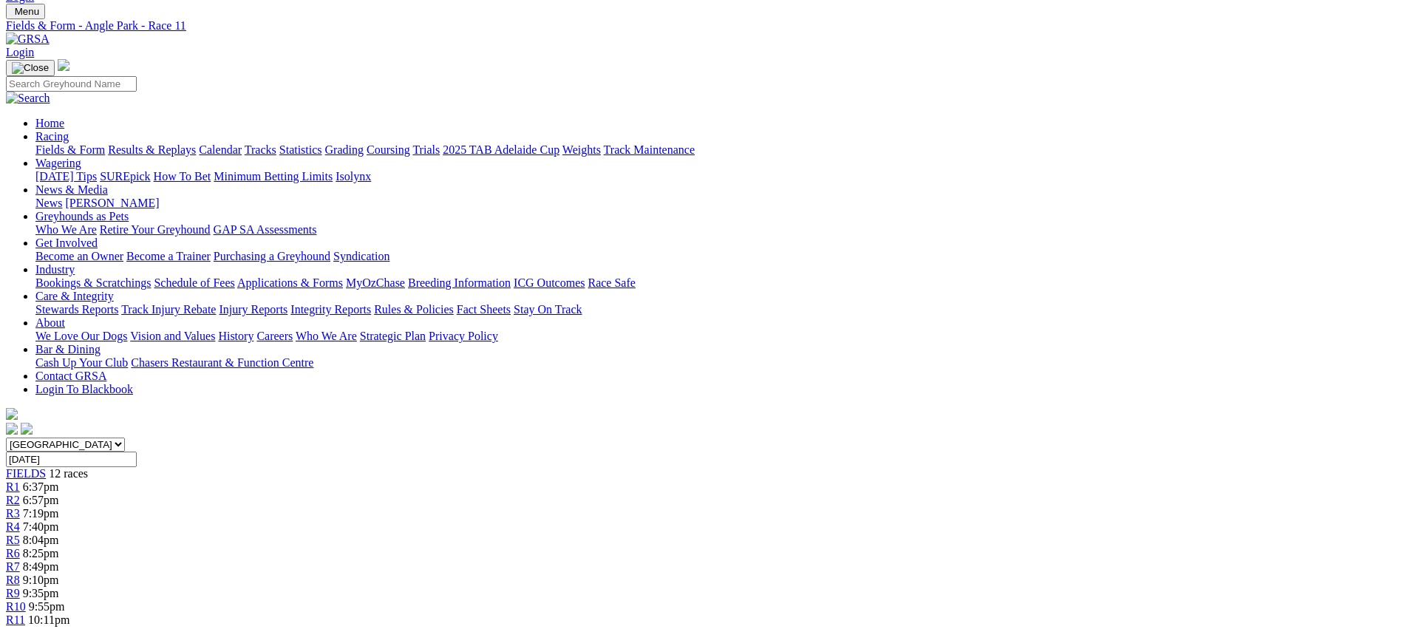
scroll to position [0, 0]
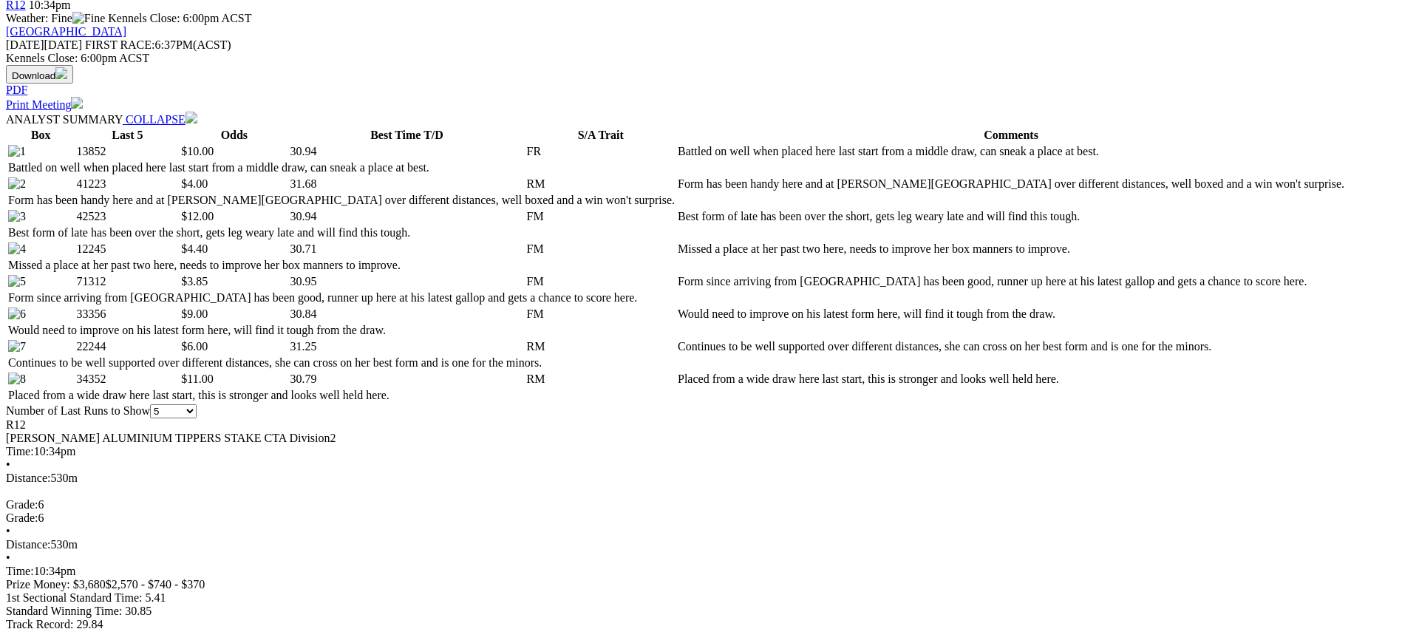
scroll to position [675, 0]
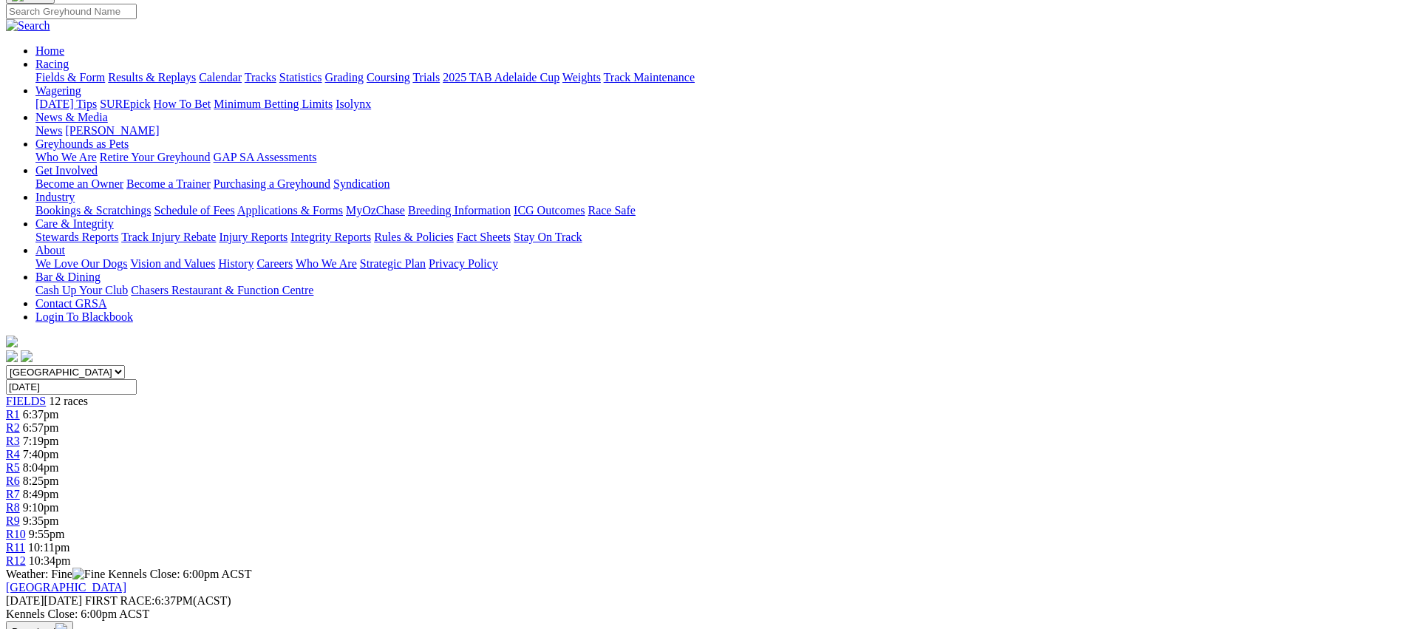
scroll to position [0, 0]
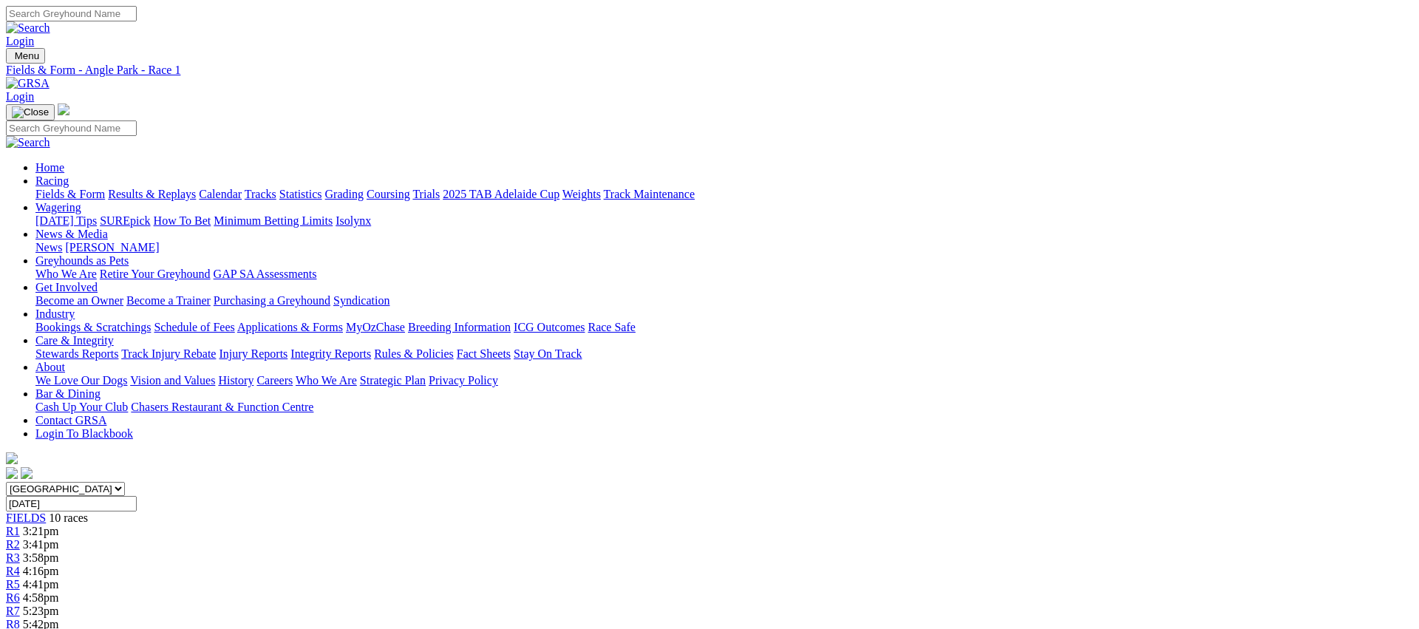
click at [105, 188] on link "Fields & Form" at bounding box center [69, 194] width 69 height 13
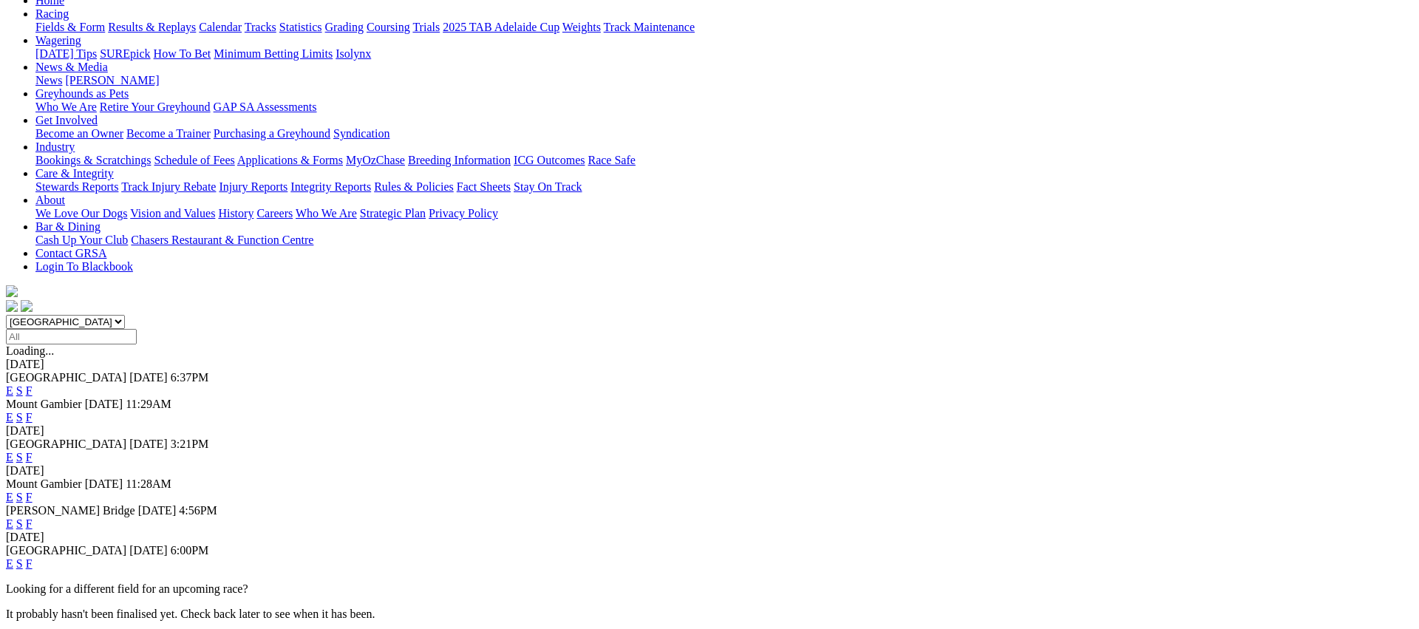
scroll to position [168, 0]
click at [33, 556] on link "F" at bounding box center [29, 562] width 7 height 13
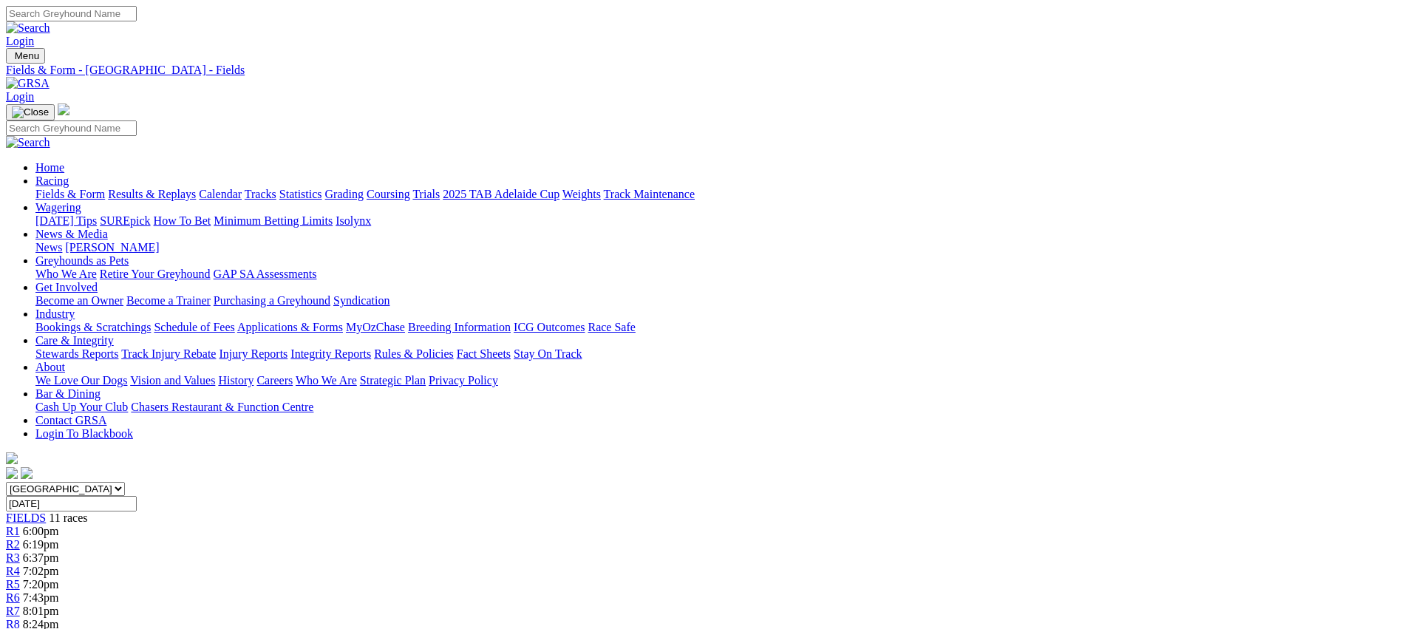
click at [105, 188] on link "Fields & Form" at bounding box center [69, 194] width 69 height 13
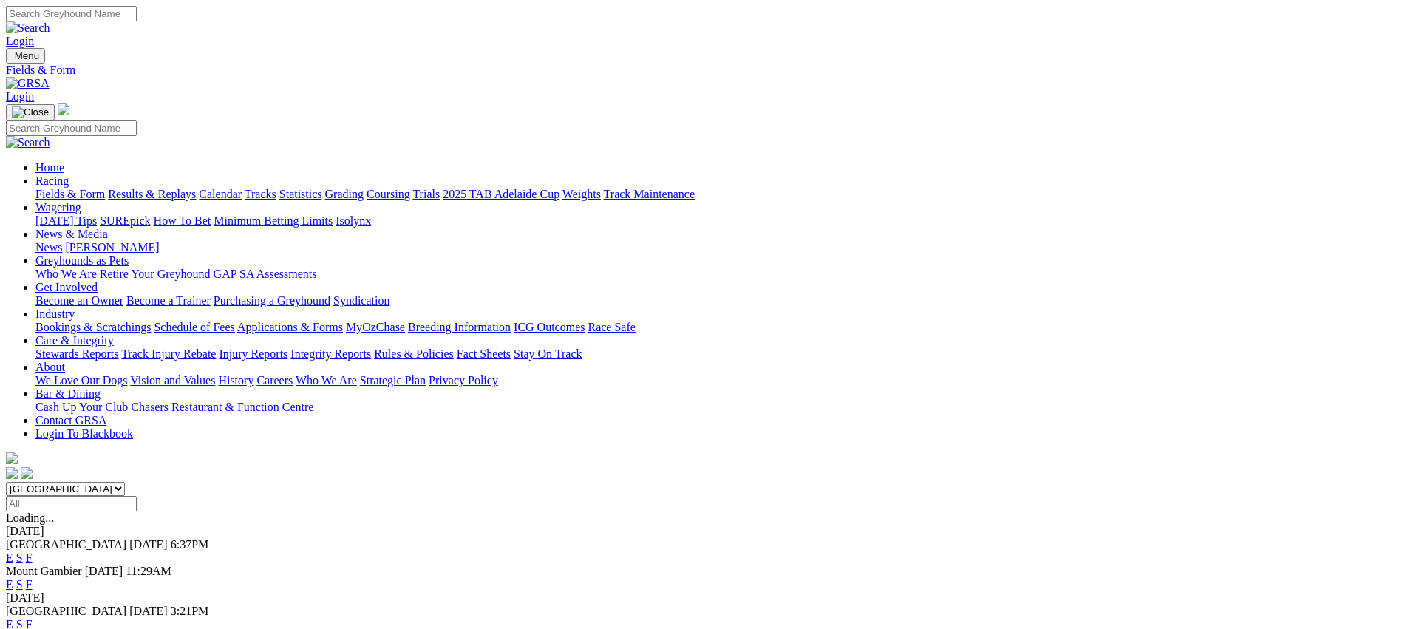
click at [13, 618] on link "E" at bounding box center [9, 624] width 7 height 13
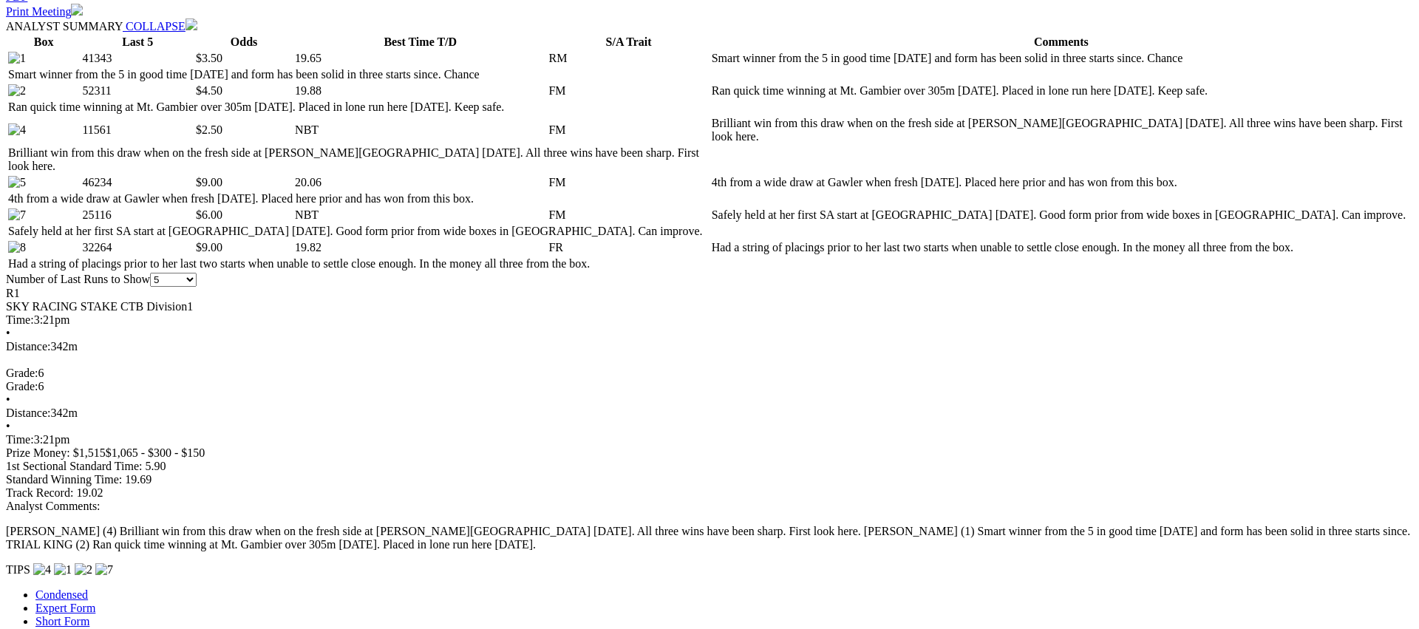
scroll to position [736, 0]
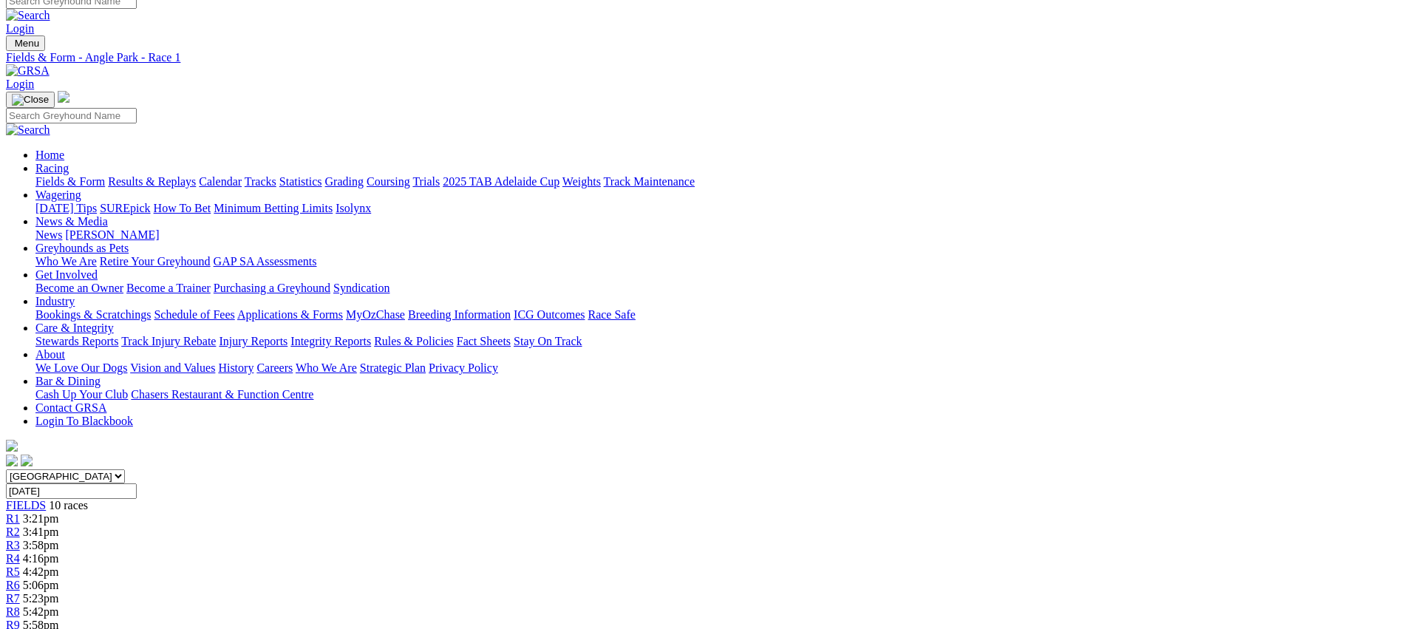
scroll to position [13, 0]
click at [20, 525] on span "R2" at bounding box center [13, 531] width 14 height 13
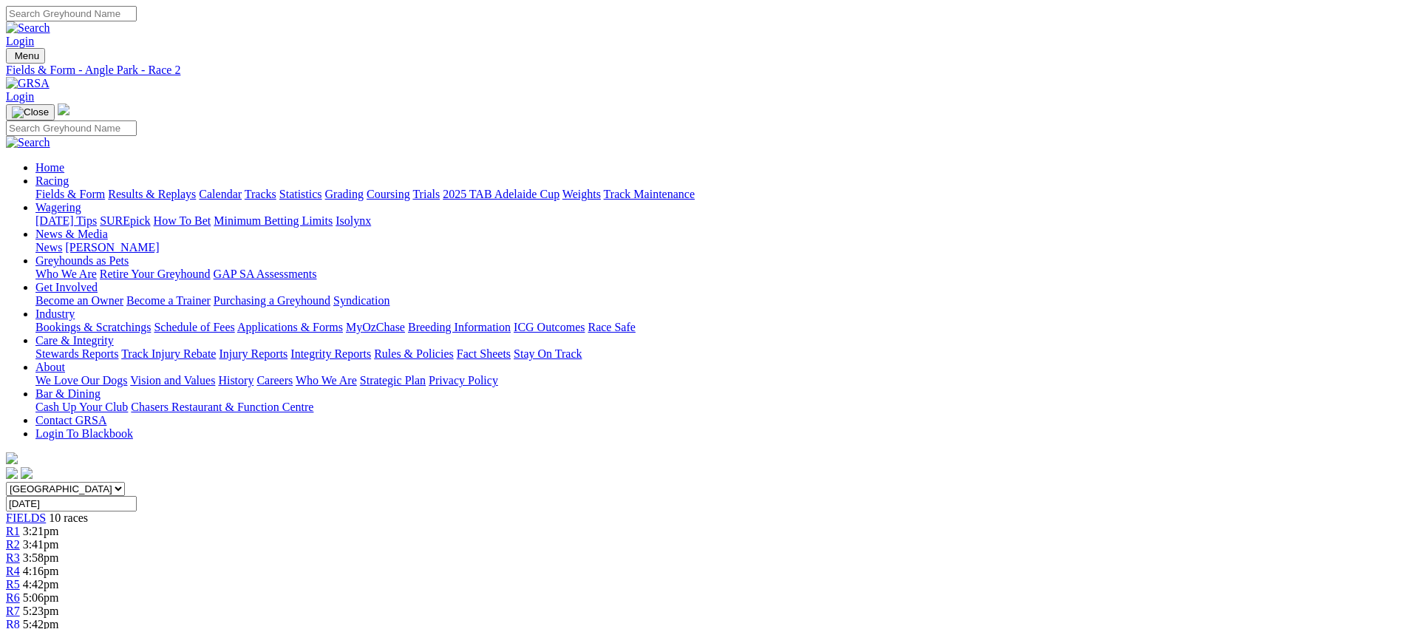
click at [20, 551] on link "R3" at bounding box center [13, 557] width 14 height 13
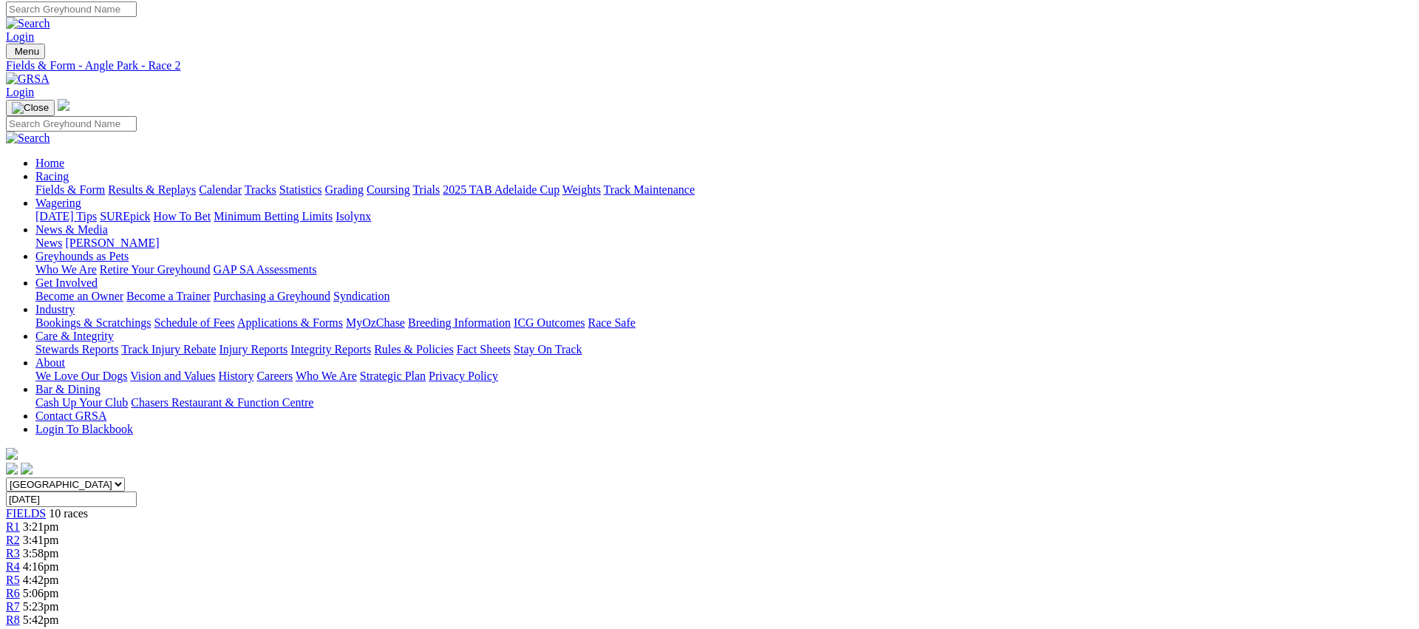
scroll to position [5, 0]
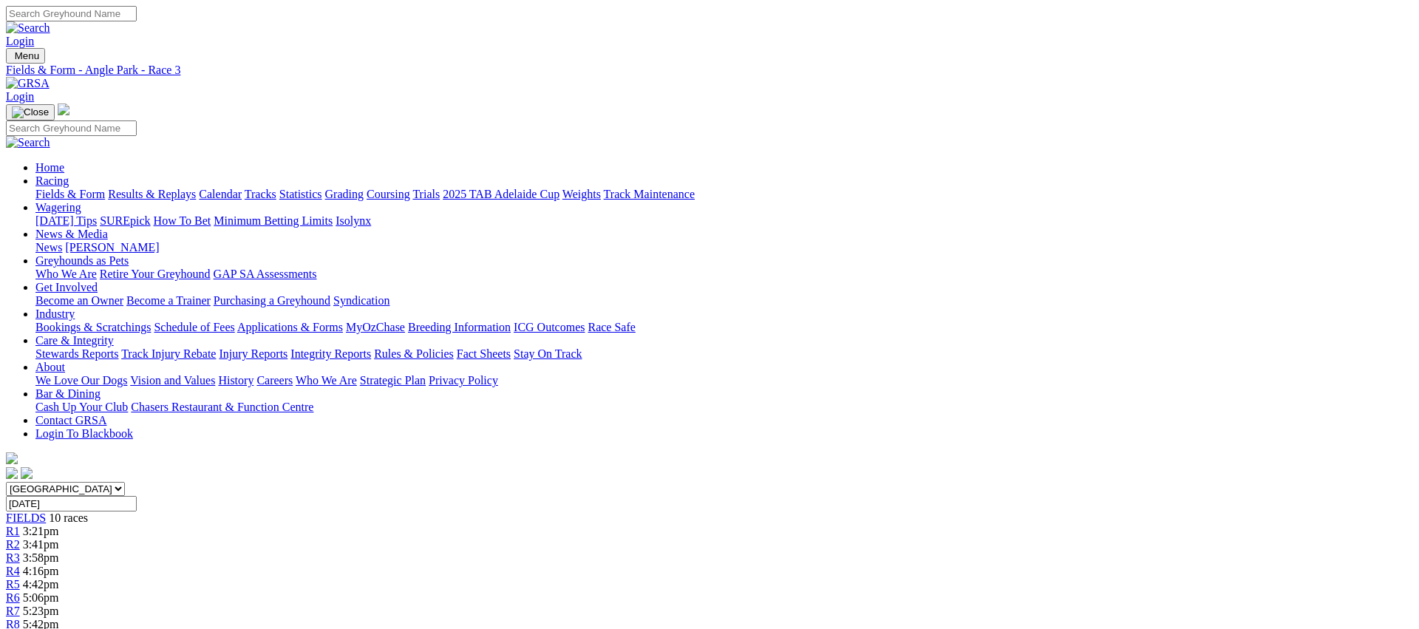
click at [20, 565] on span "R4" at bounding box center [13, 571] width 14 height 13
click at [20, 578] on span "R5" at bounding box center [13, 584] width 14 height 13
click at [20, 591] on span "R6" at bounding box center [13, 597] width 14 height 13
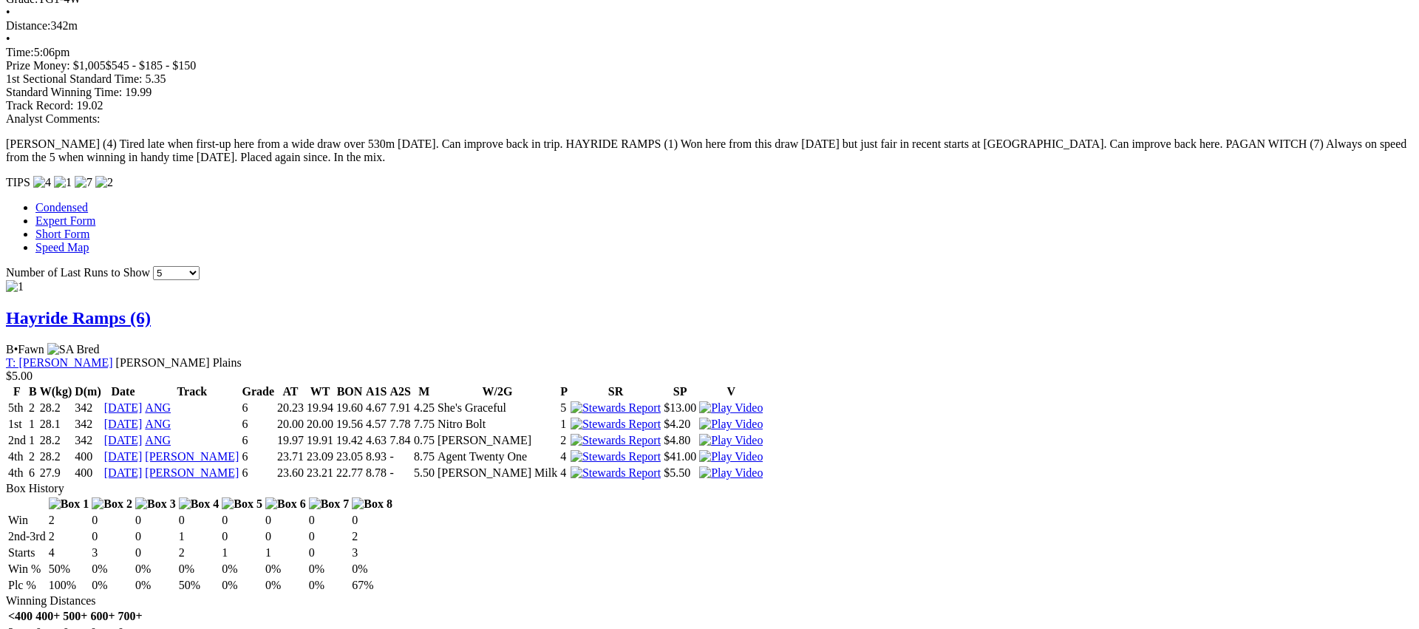
scroll to position [1135, 0]
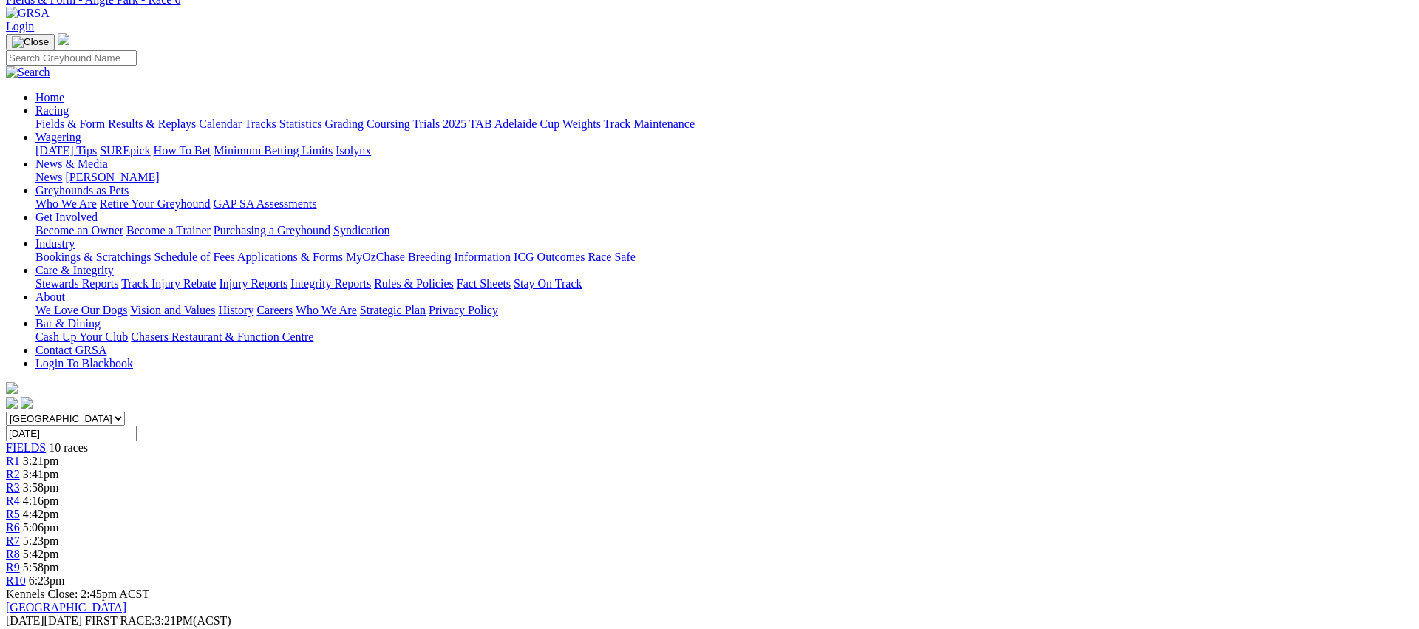
scroll to position [0, 0]
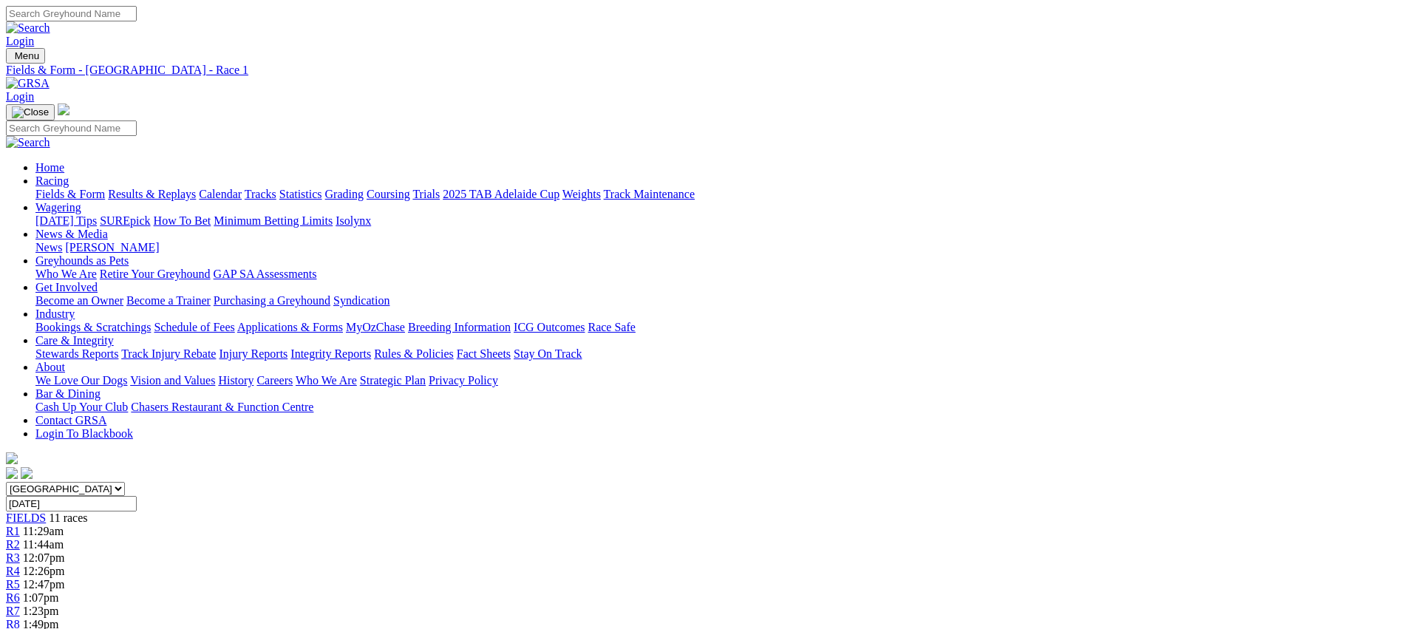
click at [105, 188] on link "Fields & Form" at bounding box center [69, 194] width 69 height 13
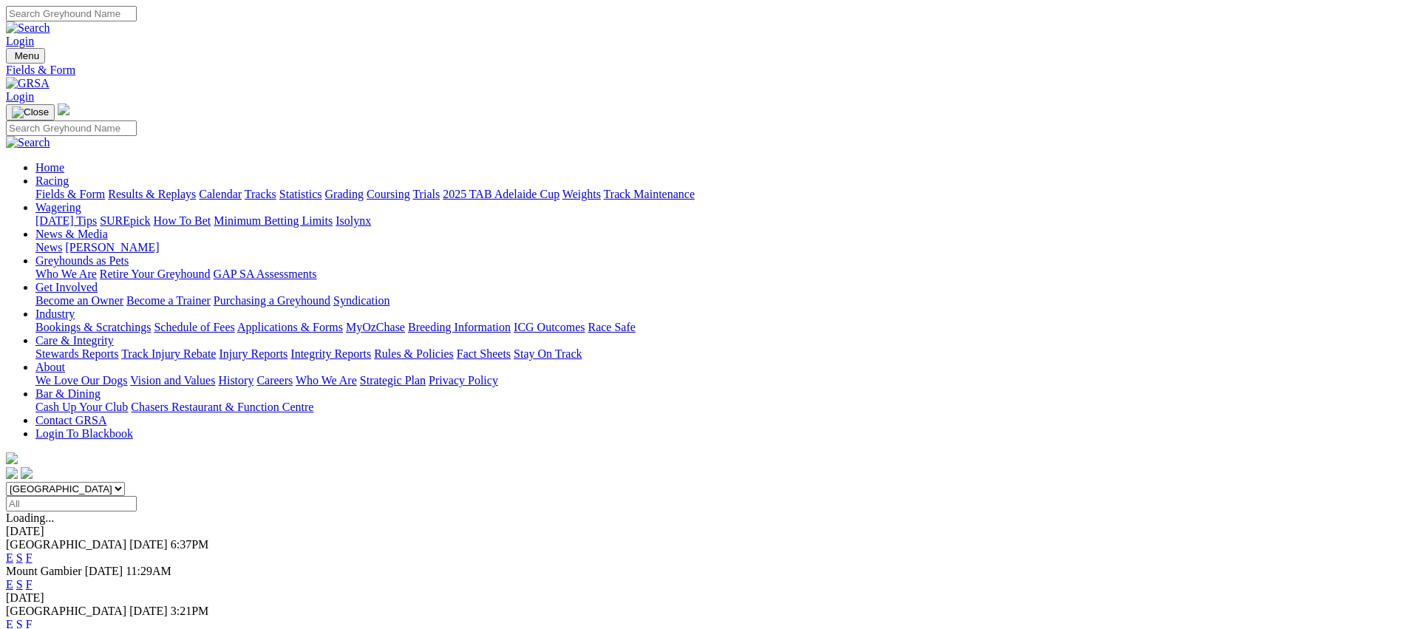
scroll to position [265, 0]
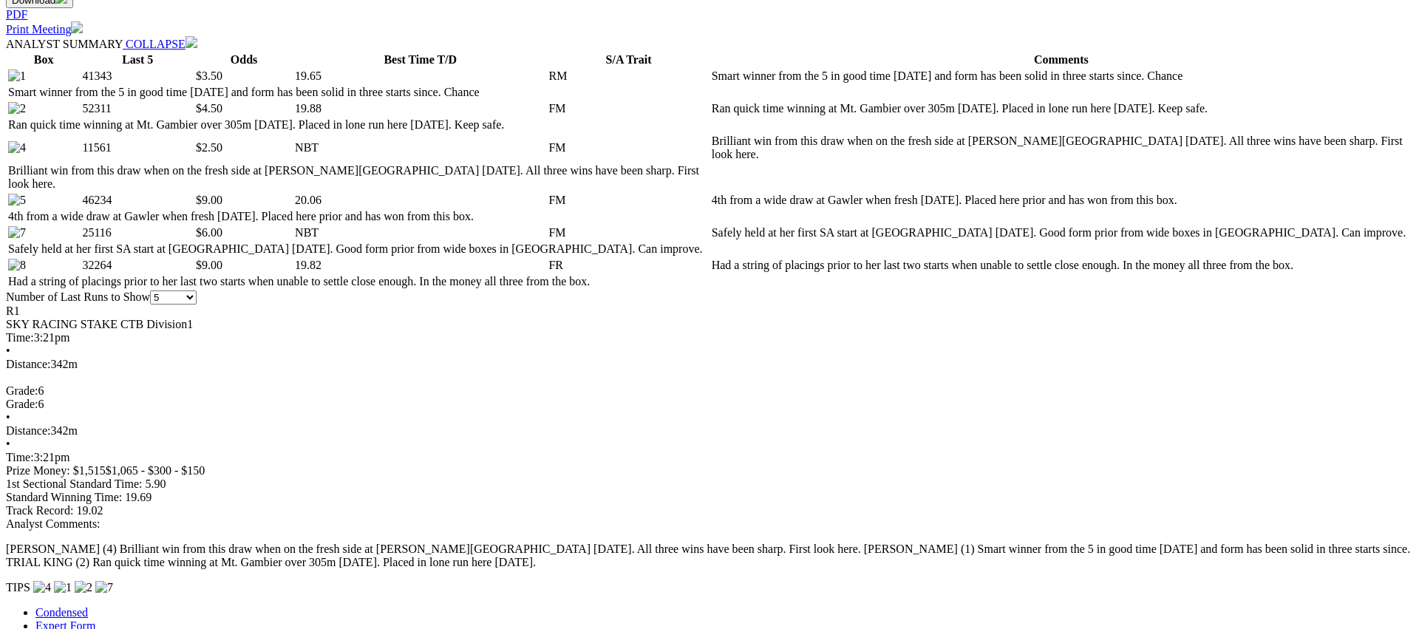
scroll to position [721, 0]
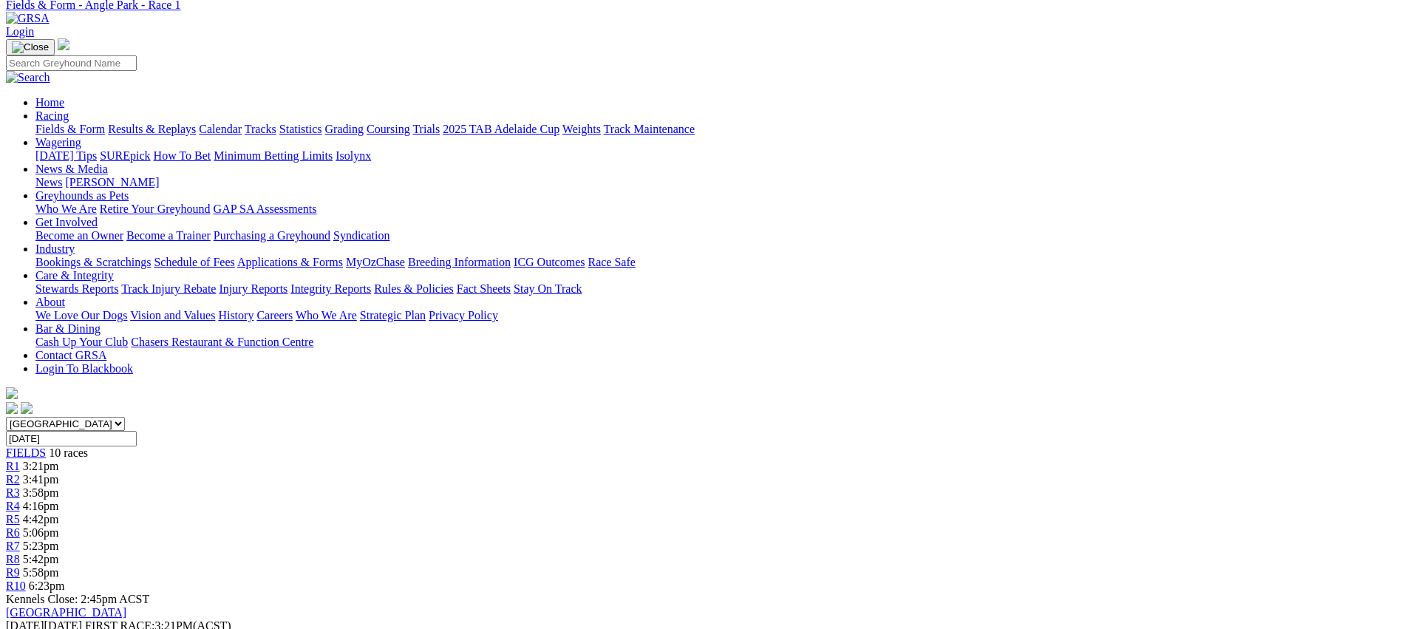
scroll to position [76, 0]
